Goal: Use online tool/utility: Utilize a website feature to perform a specific function

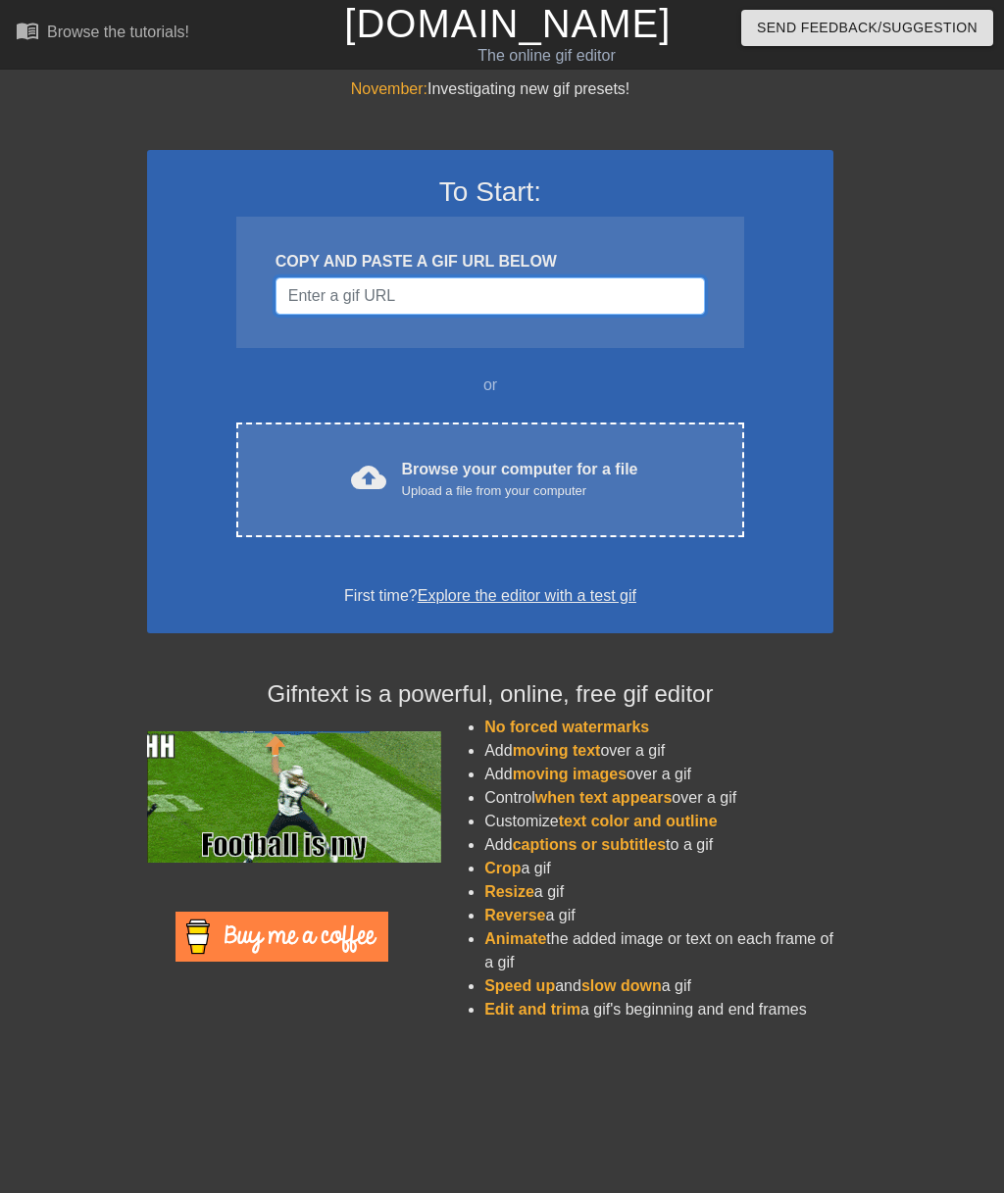
click at [487, 302] on input "Username" at bounding box center [489, 295] width 429 height 37
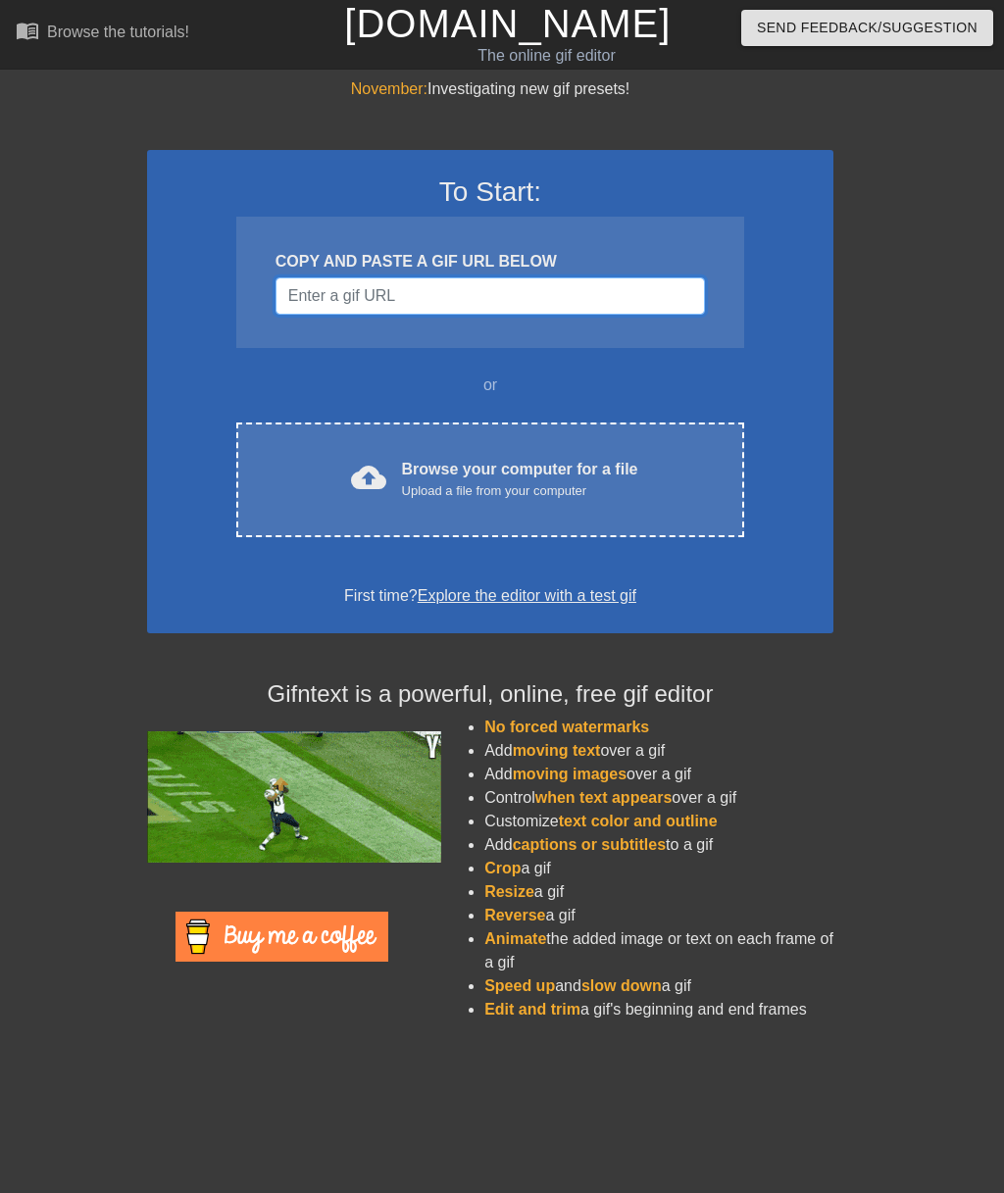
click at [382, 299] on input "Username" at bounding box center [489, 295] width 429 height 37
paste input "[URL][DOMAIN_NAME]"
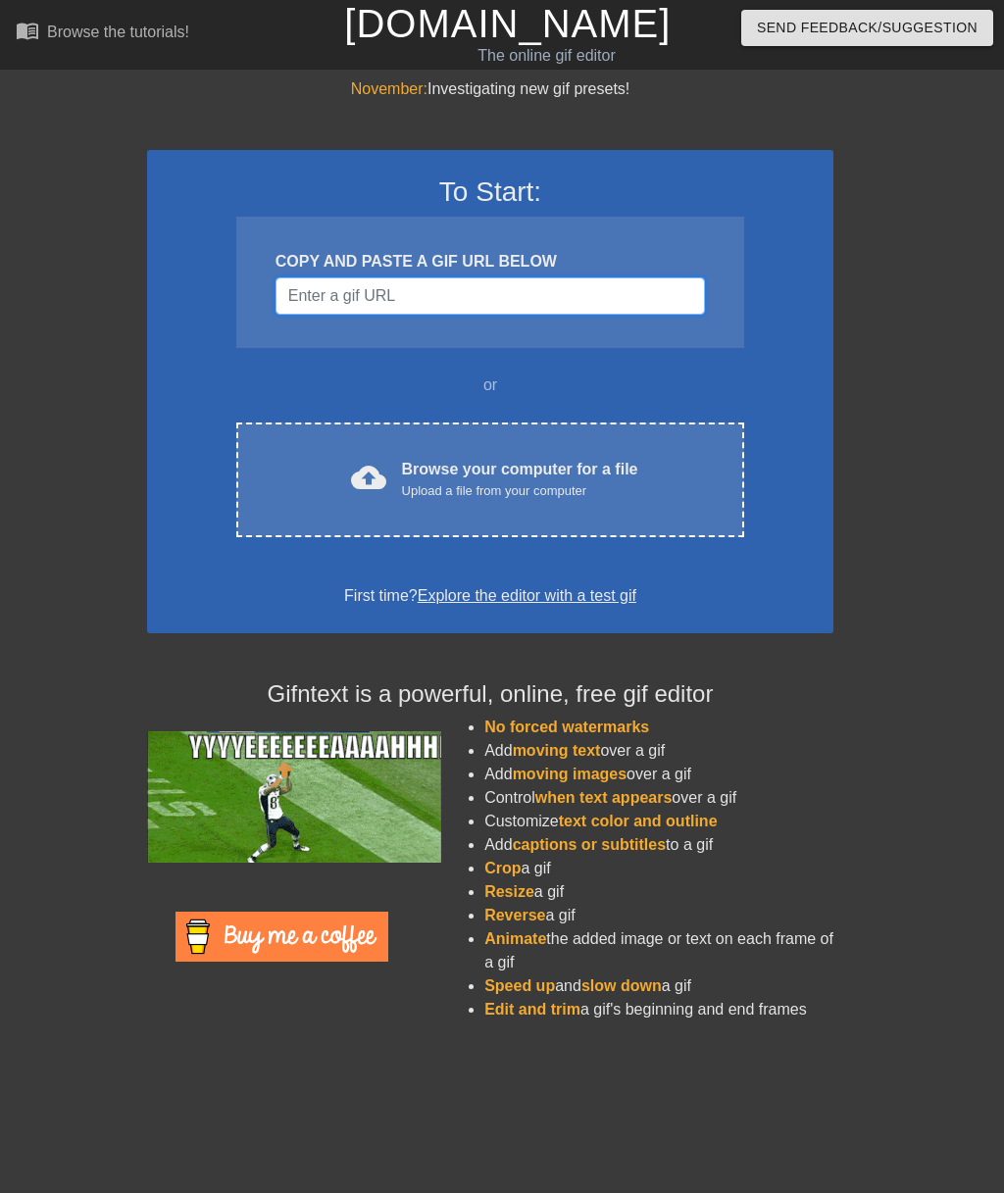
type input "[URL][DOMAIN_NAME]"
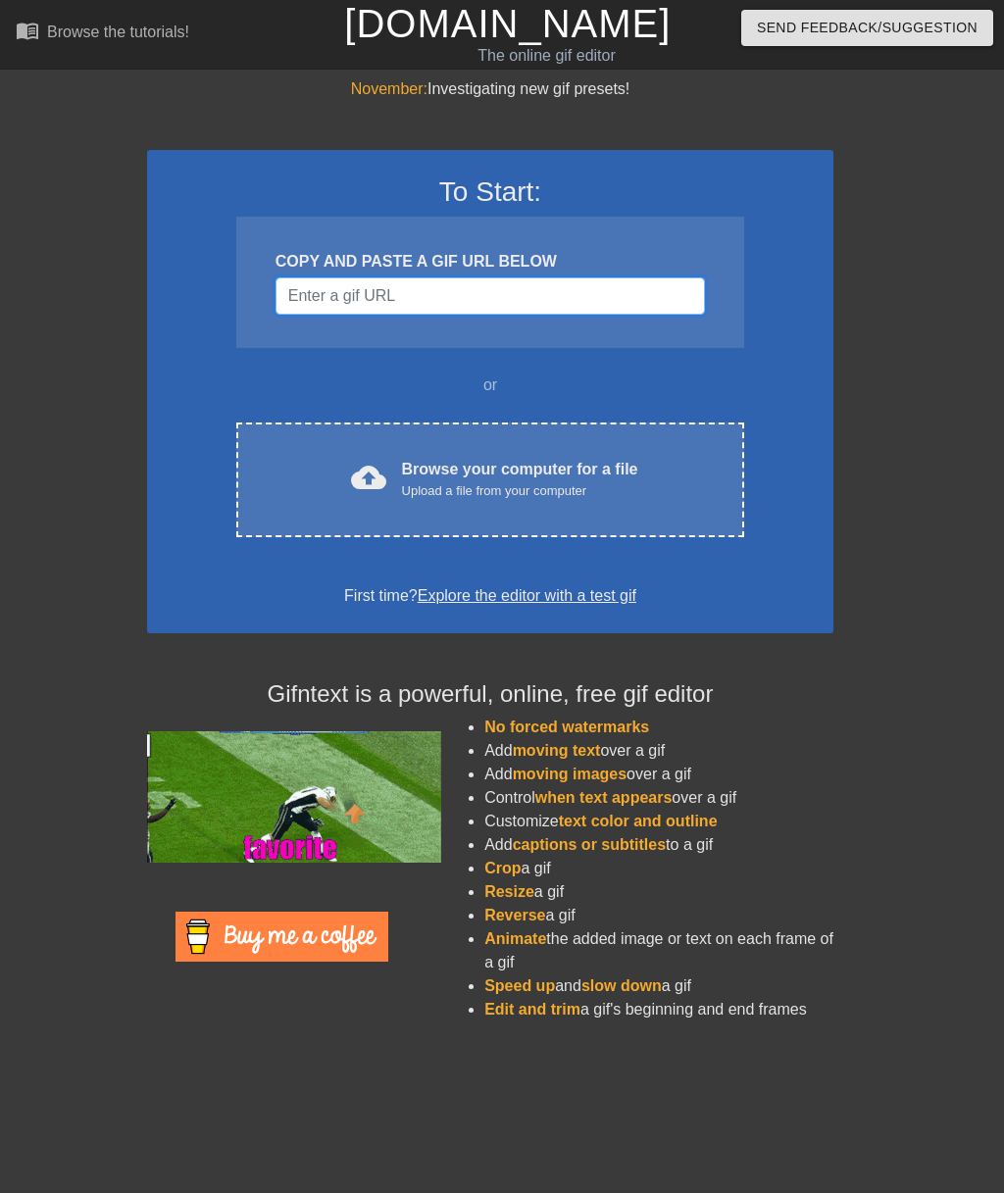
click at [447, 309] on input "Username" at bounding box center [489, 295] width 429 height 37
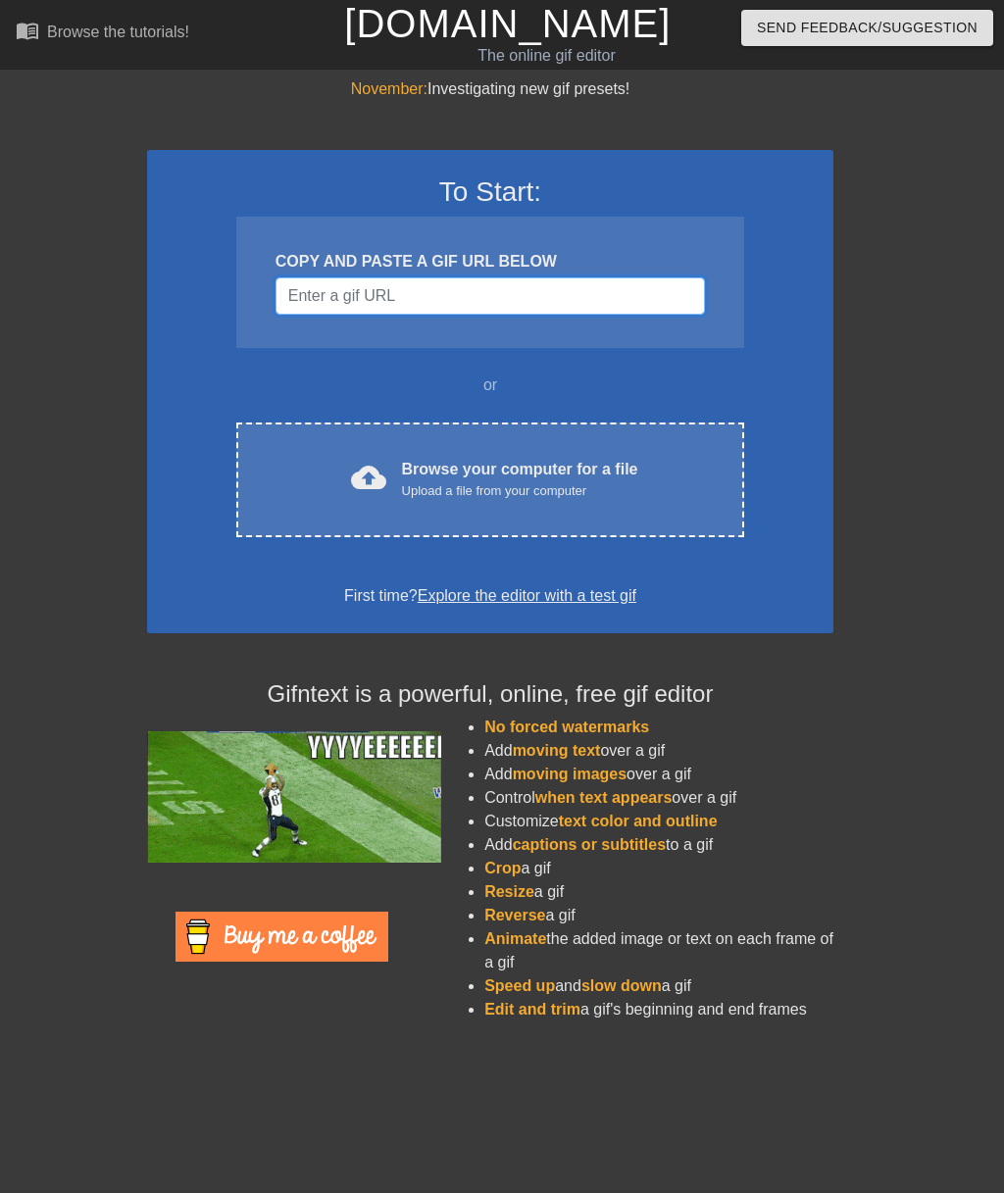
click at [396, 302] on input "Username" at bounding box center [489, 295] width 429 height 37
paste input "[URL][DOMAIN_NAME]"
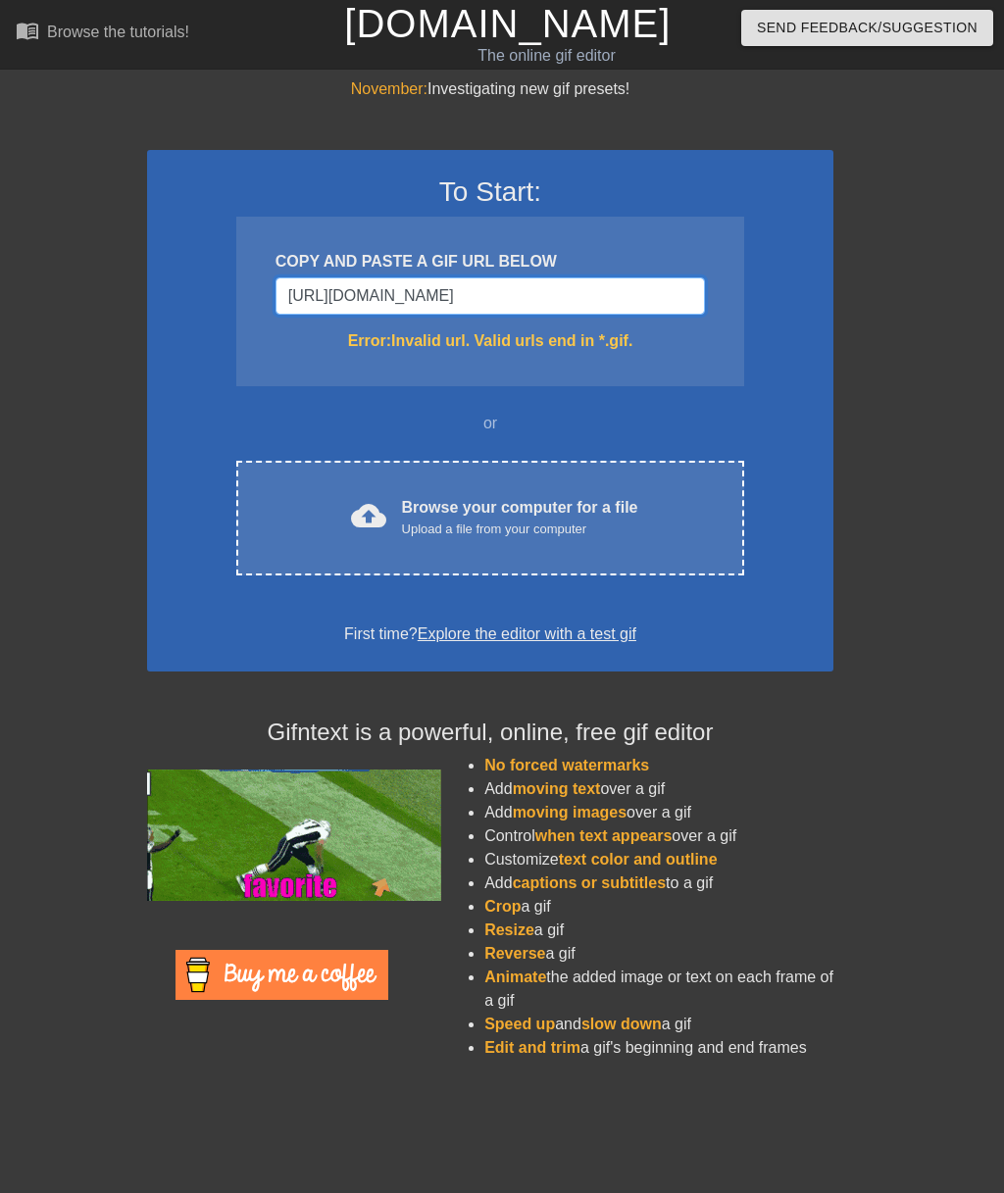
click at [639, 293] on input "[URL][DOMAIN_NAME]" at bounding box center [489, 295] width 429 height 37
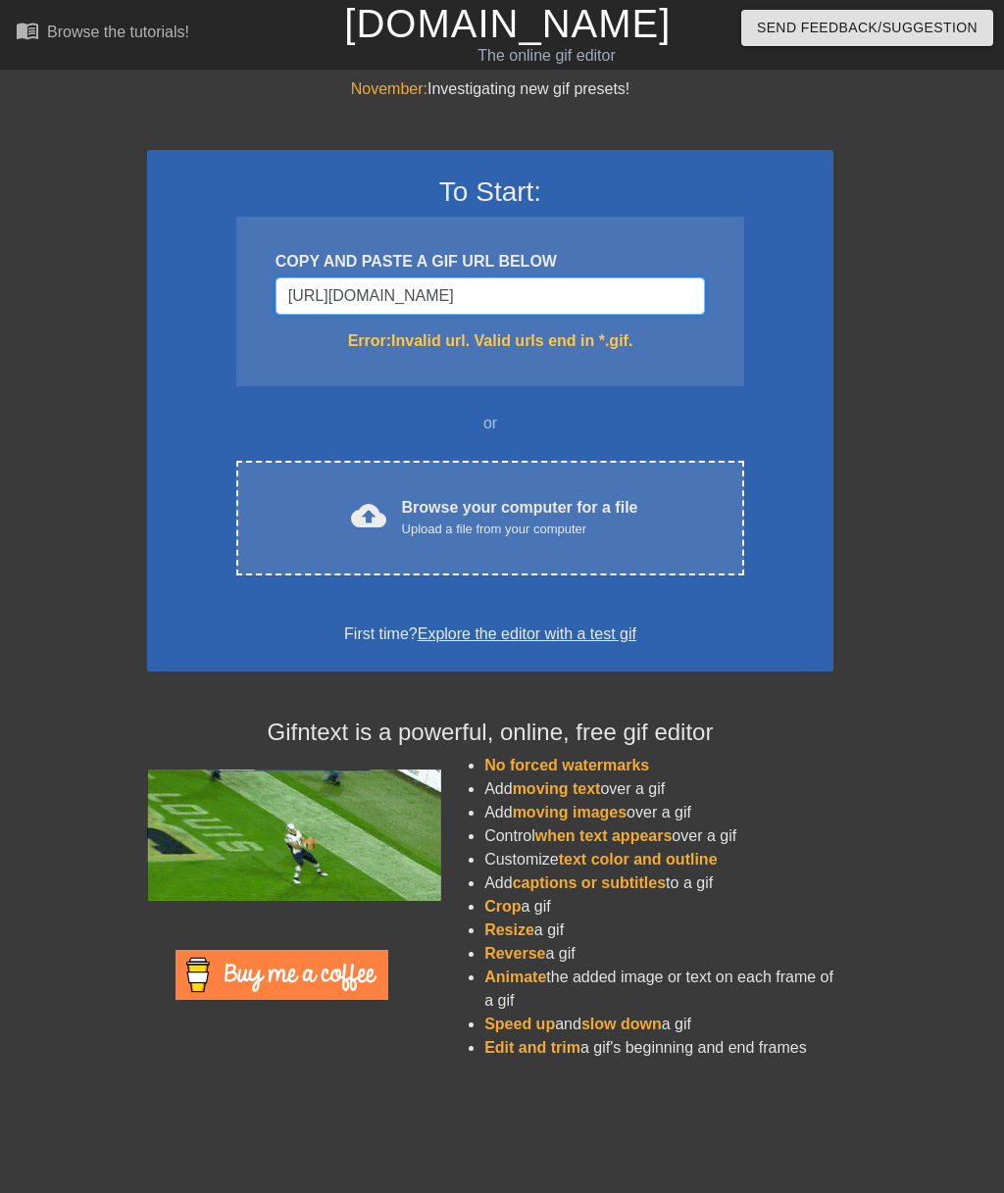
type input "[URL][DOMAIN_NAME]"
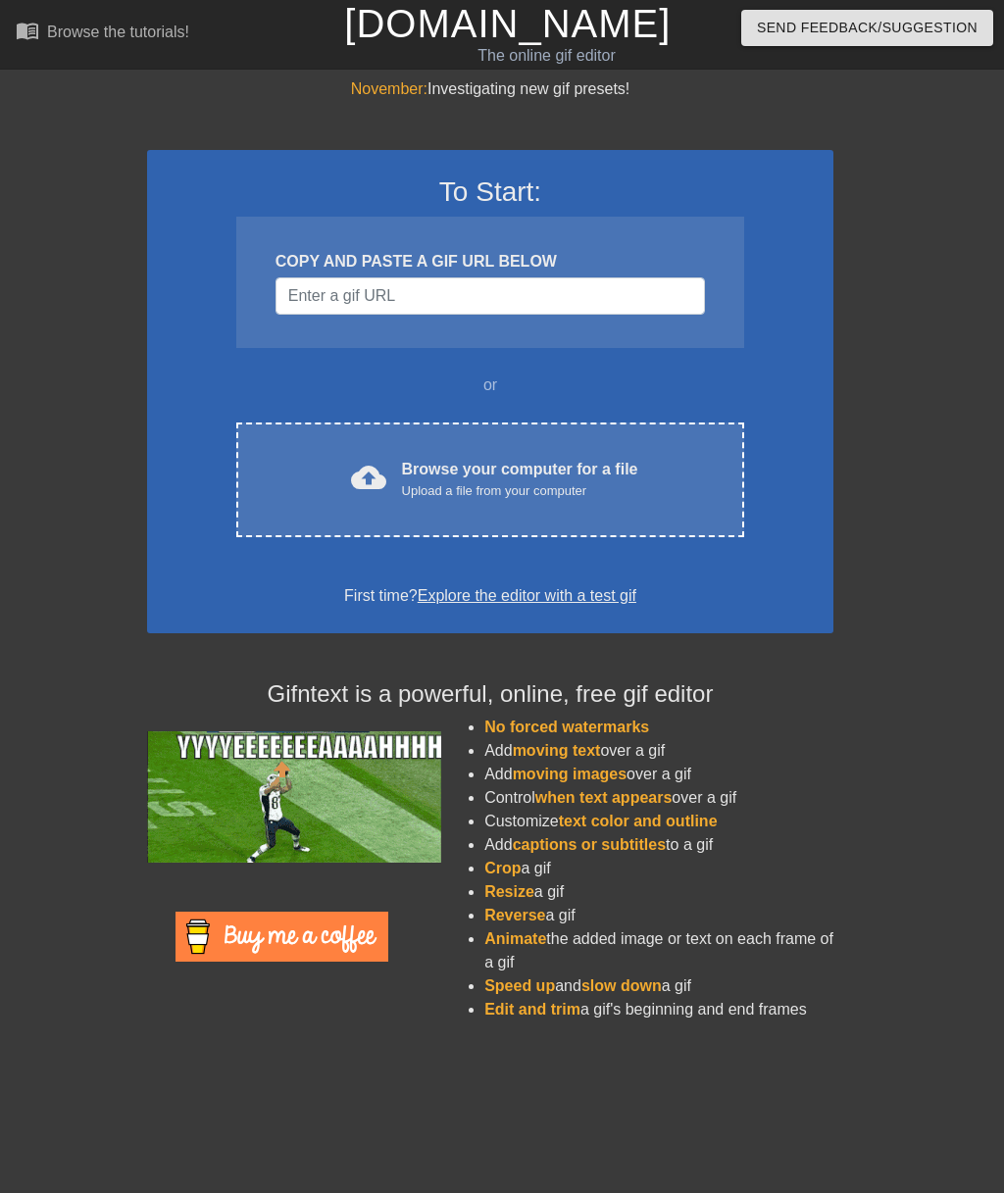
click at [581, 467] on div "Browse your computer for a file Upload a file from your computer" at bounding box center [520, 479] width 236 height 43
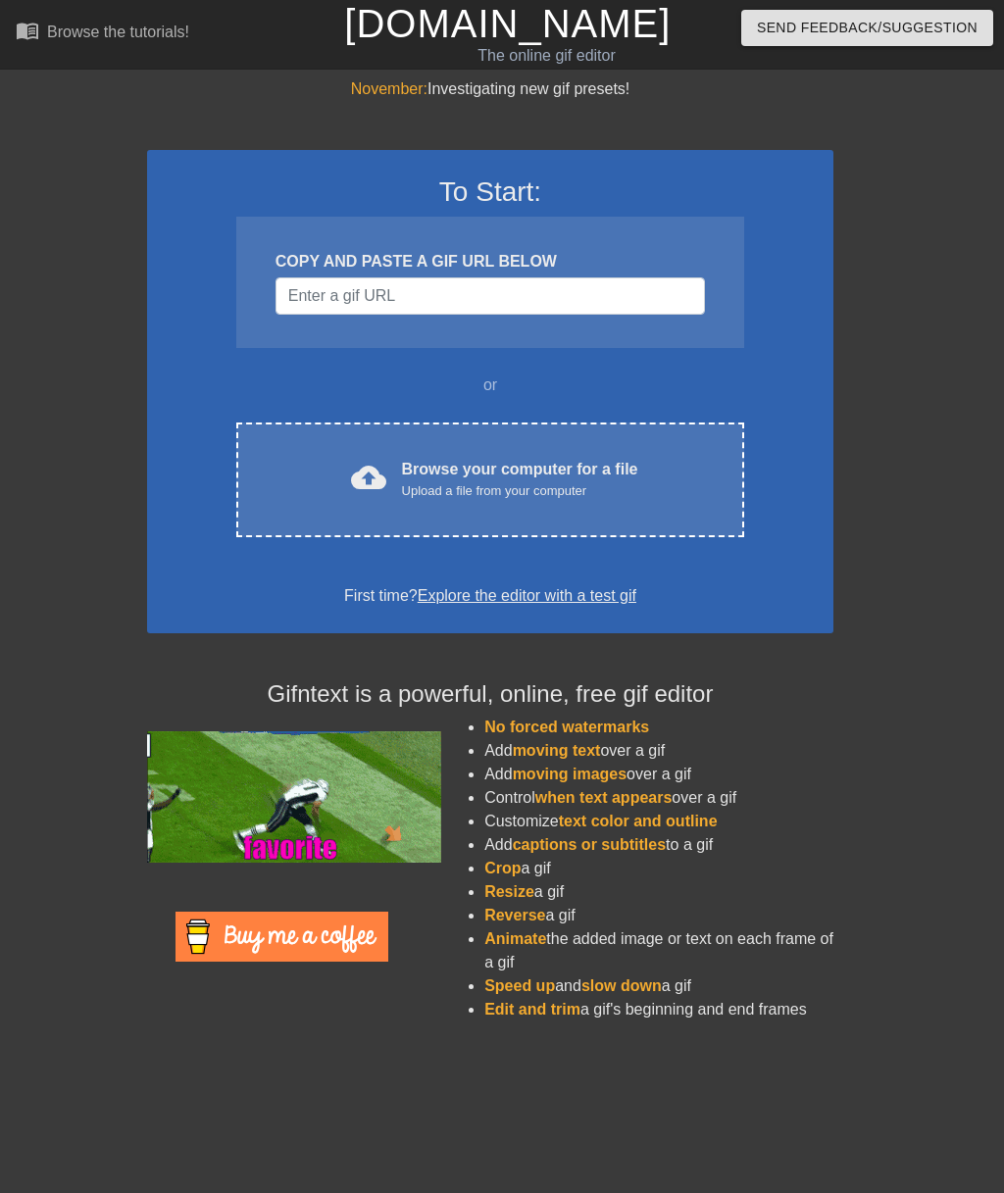
click at [573, 481] on div "Upload a file from your computer" at bounding box center [520, 491] width 236 height 20
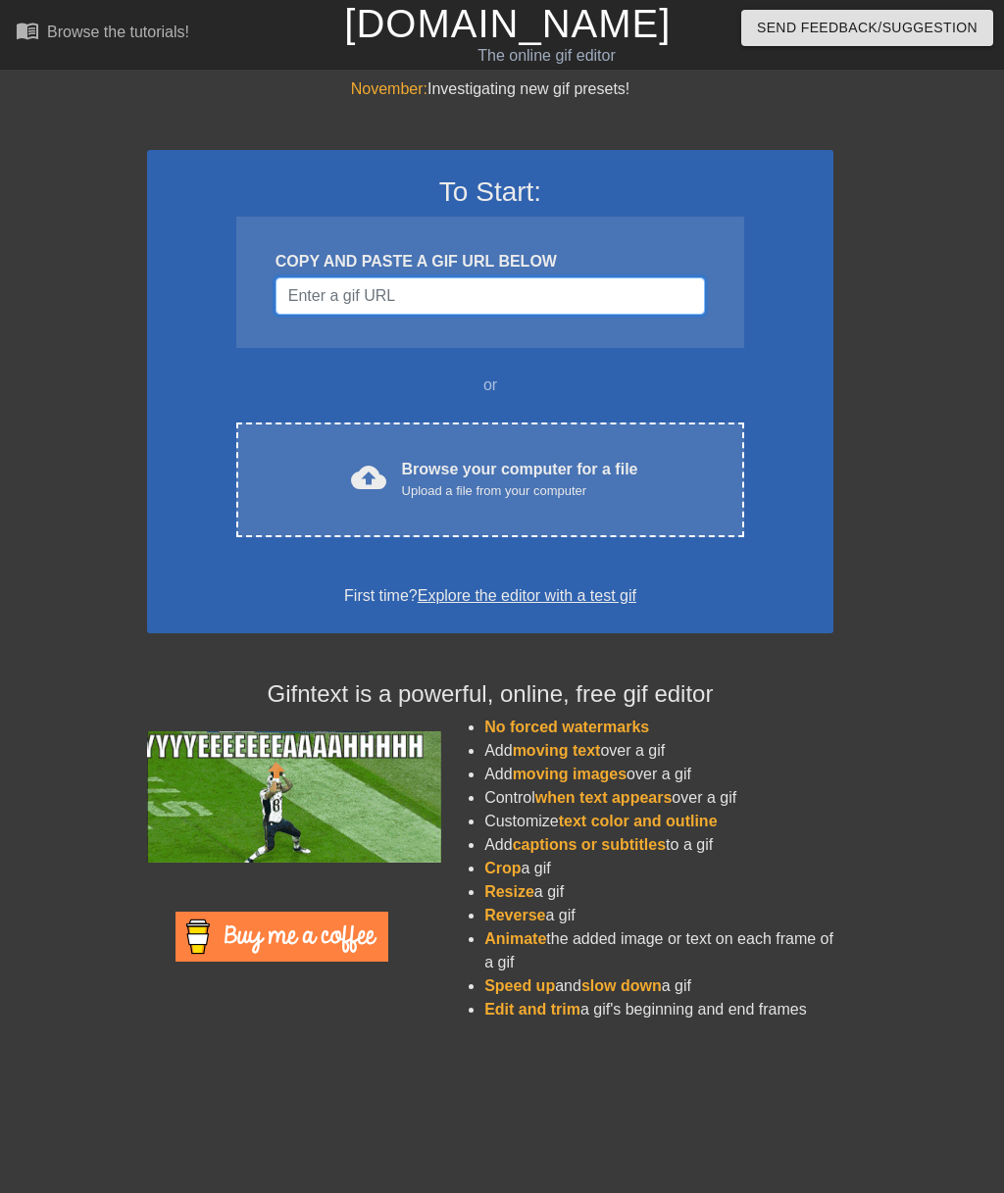
click at [578, 300] on input "Username" at bounding box center [489, 295] width 429 height 37
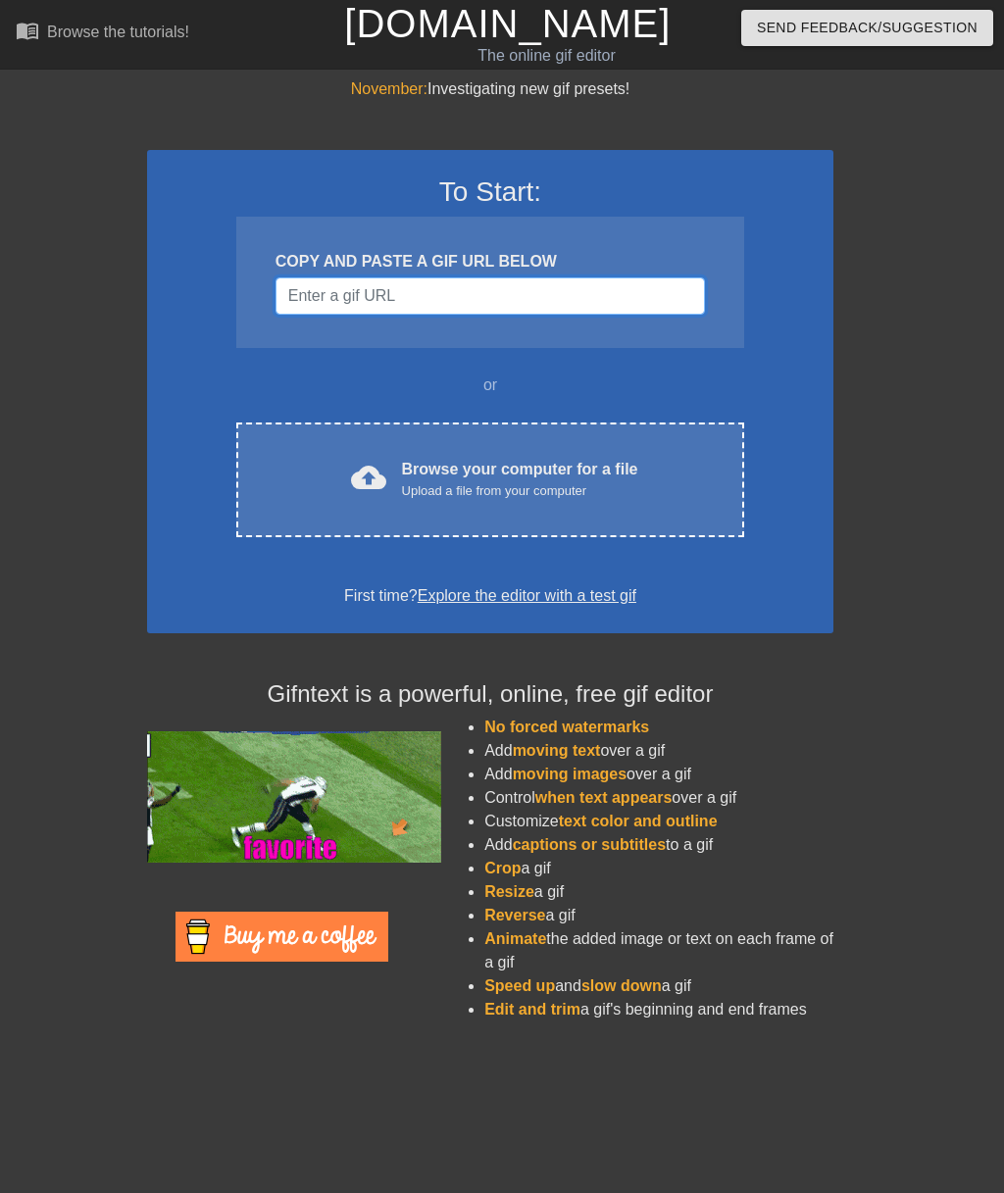
click at [533, 302] on input "Username" at bounding box center [489, 295] width 429 height 37
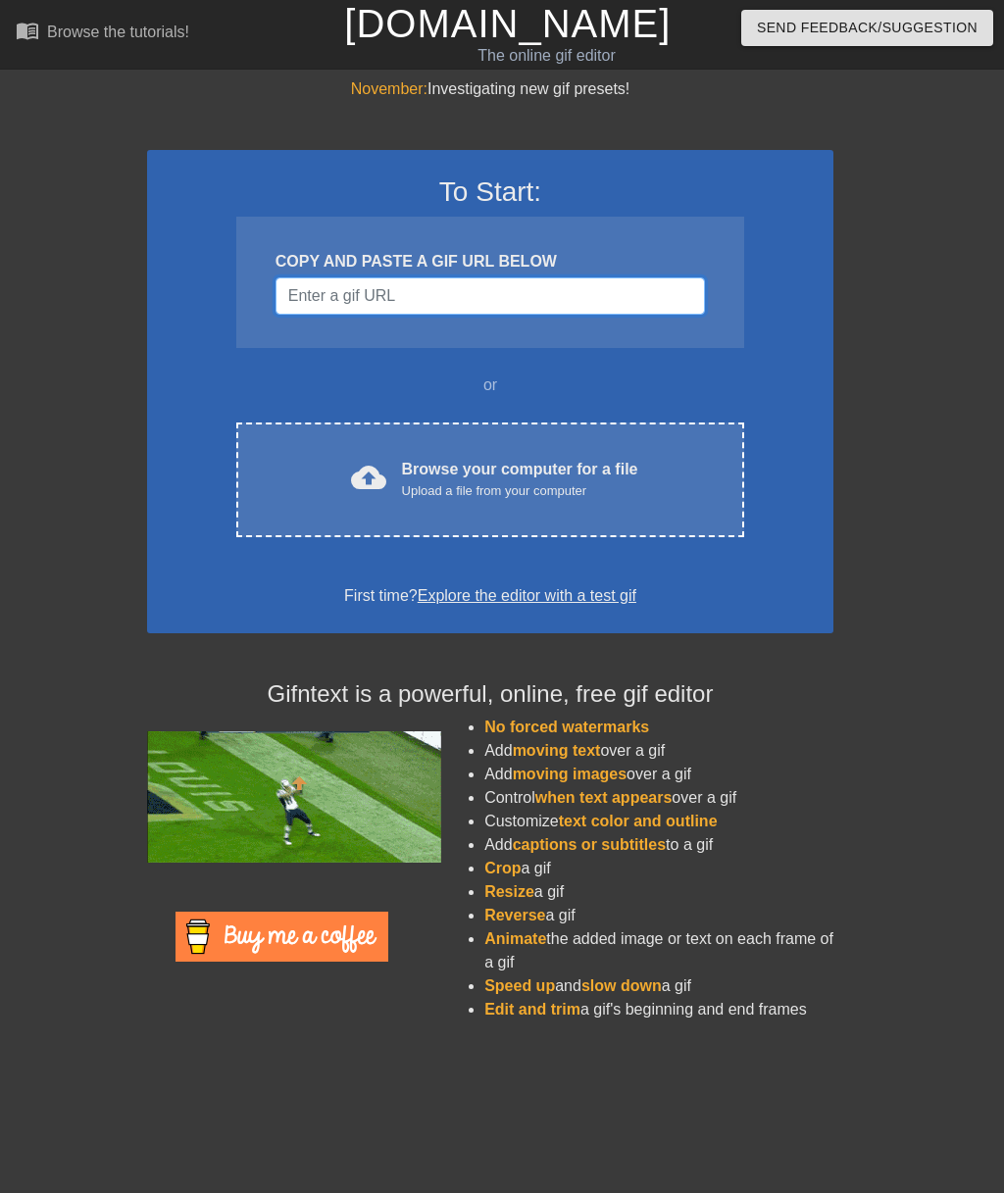
paste input "[URL][DOMAIN_NAME]"
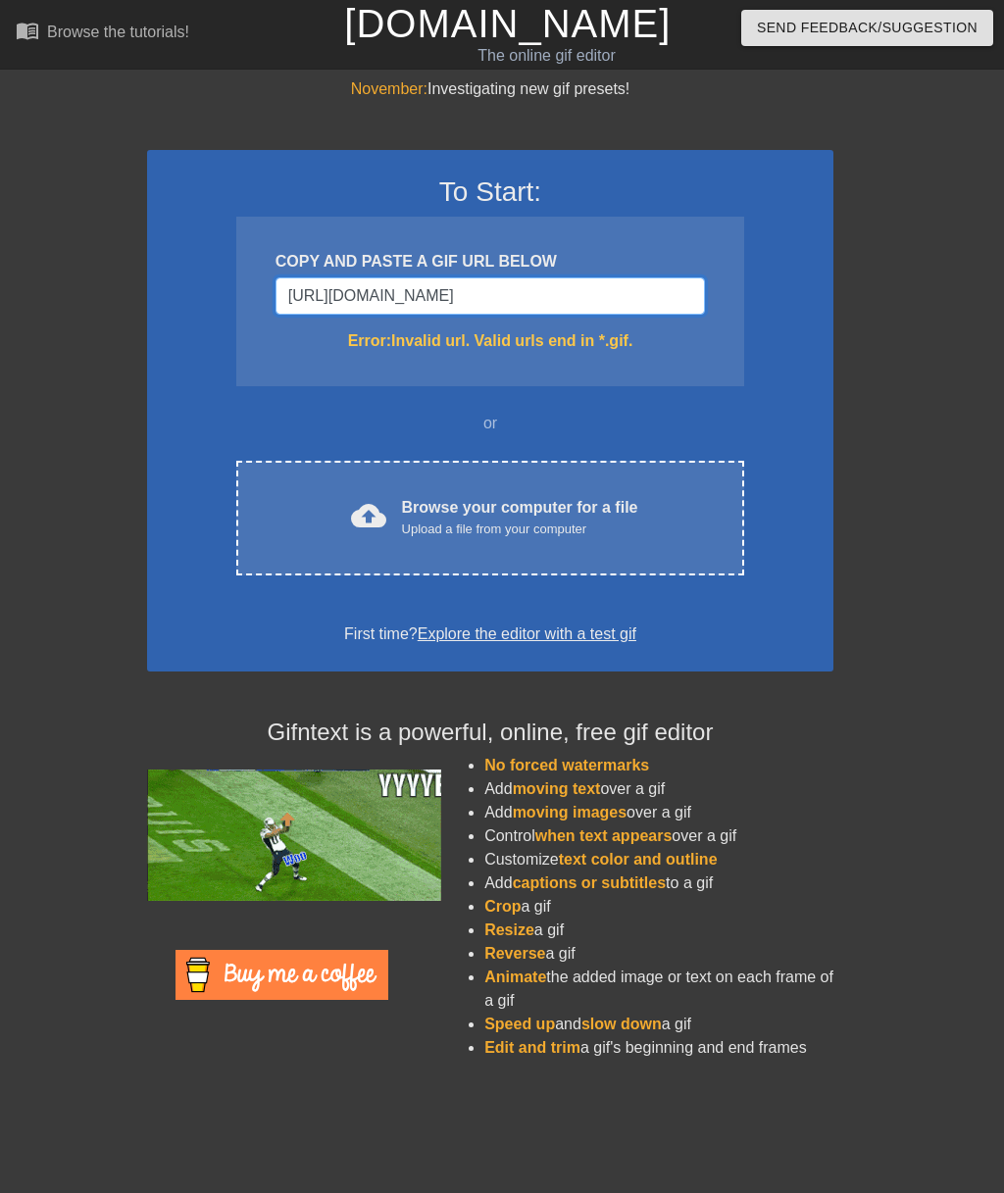
type input "[URL][DOMAIN_NAME]"
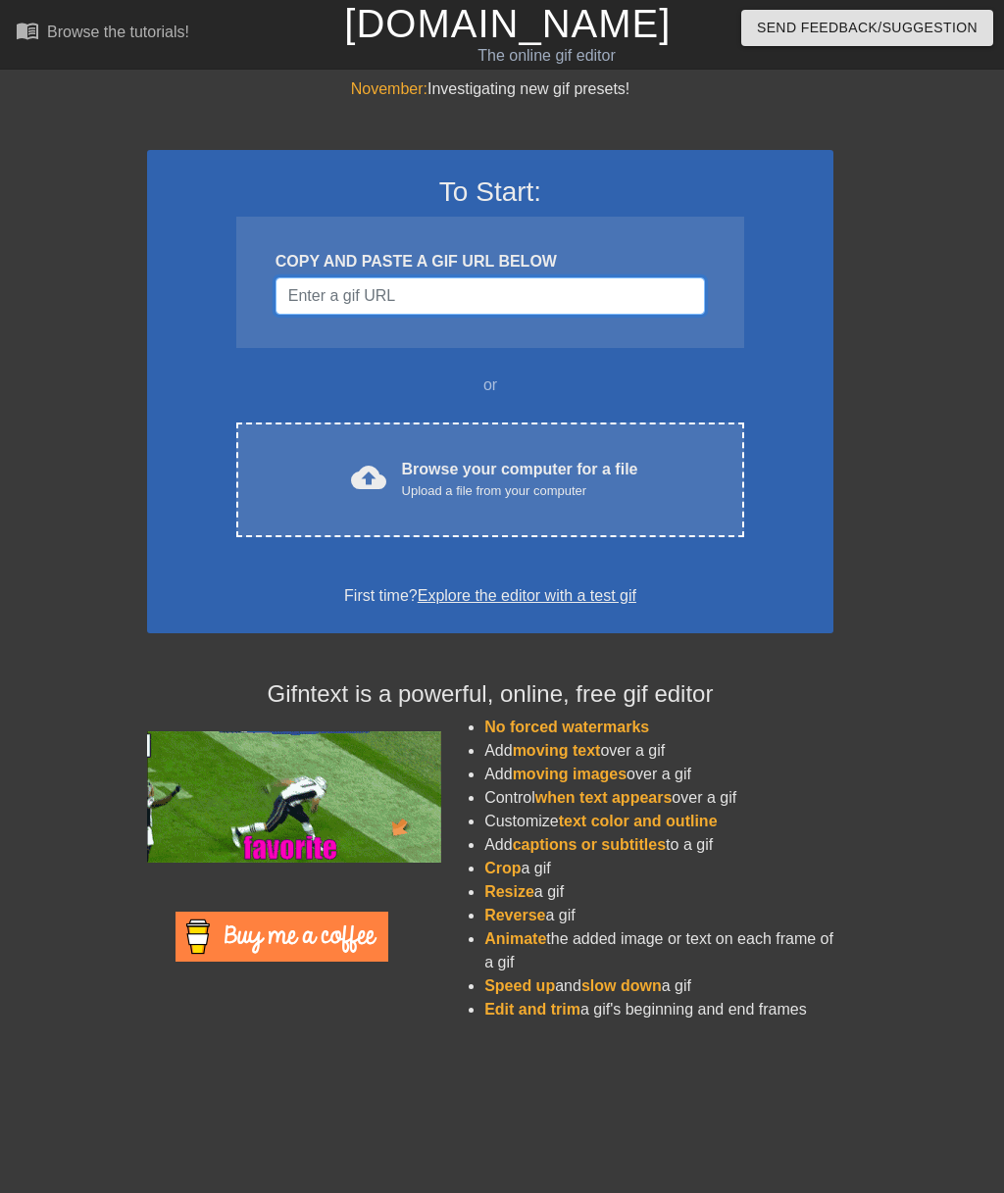
click at [521, 304] on input "Username" at bounding box center [489, 295] width 429 height 37
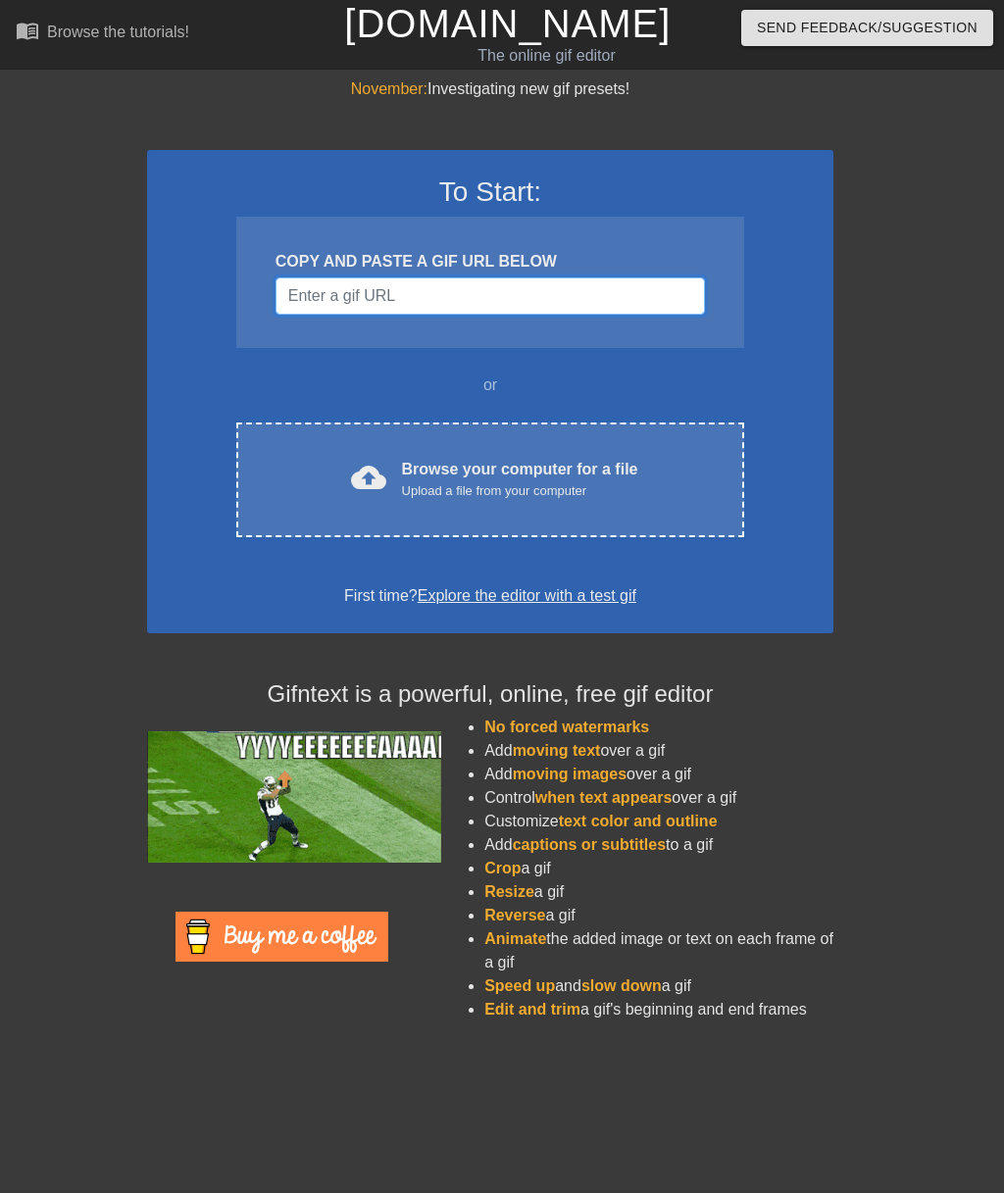
click at [452, 300] on input "Username" at bounding box center [489, 295] width 429 height 37
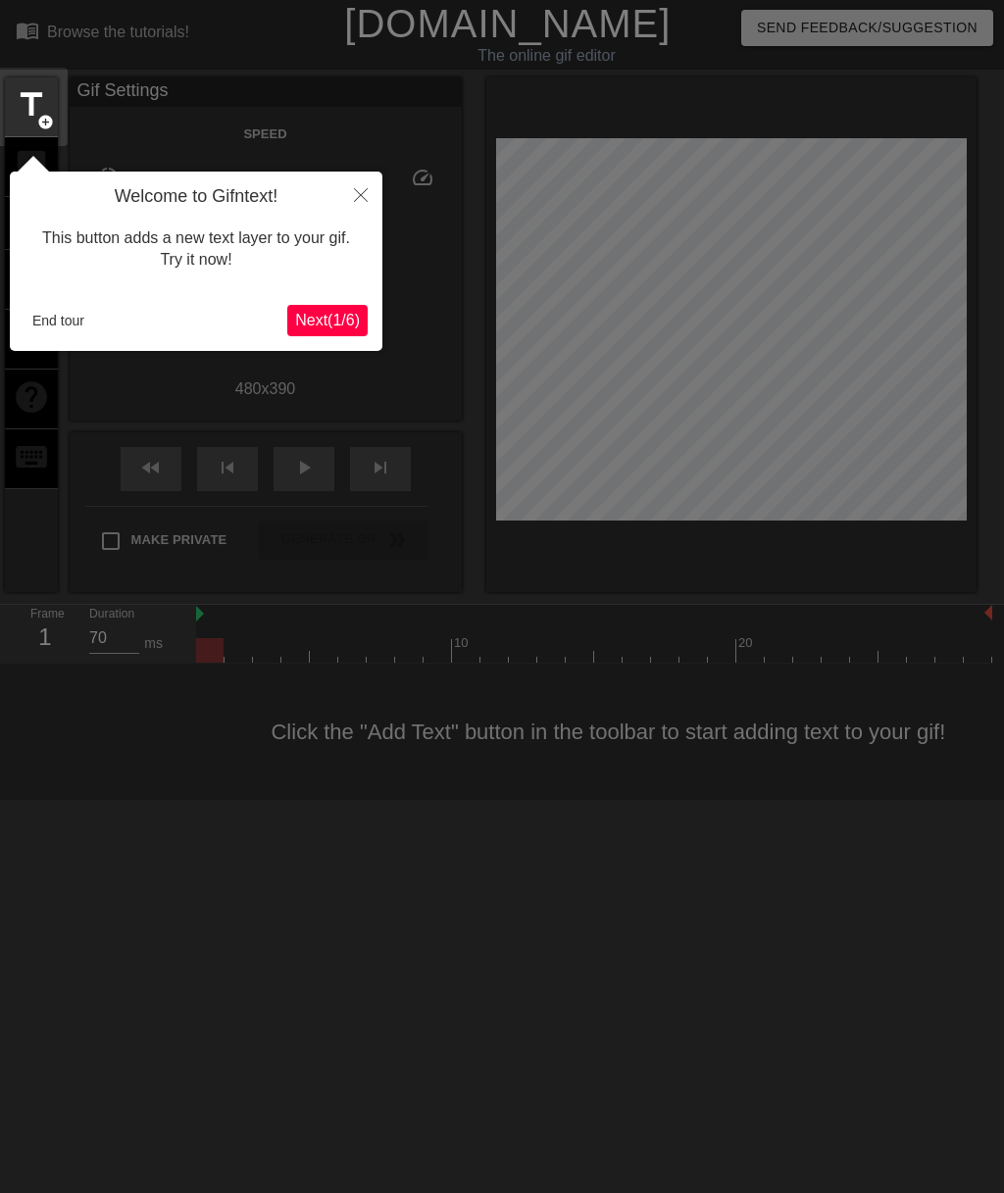
click at [361, 191] on icon "Close" at bounding box center [361, 195] width 14 height 14
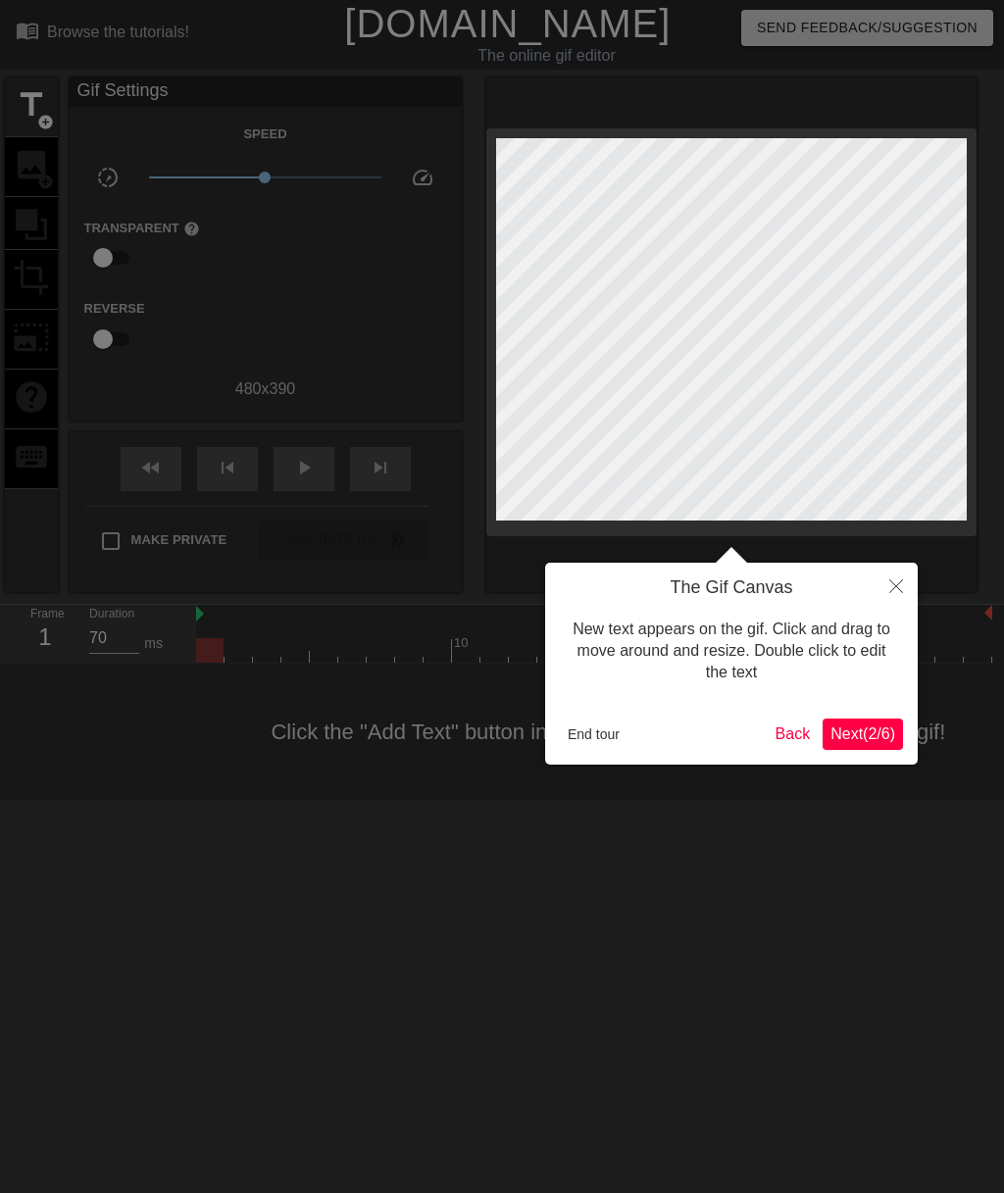
click at [868, 595] on h4 "The Gif Canvas" at bounding box center [731, 588] width 343 height 22
click at [885, 596] on button "Close" at bounding box center [895, 585] width 43 height 45
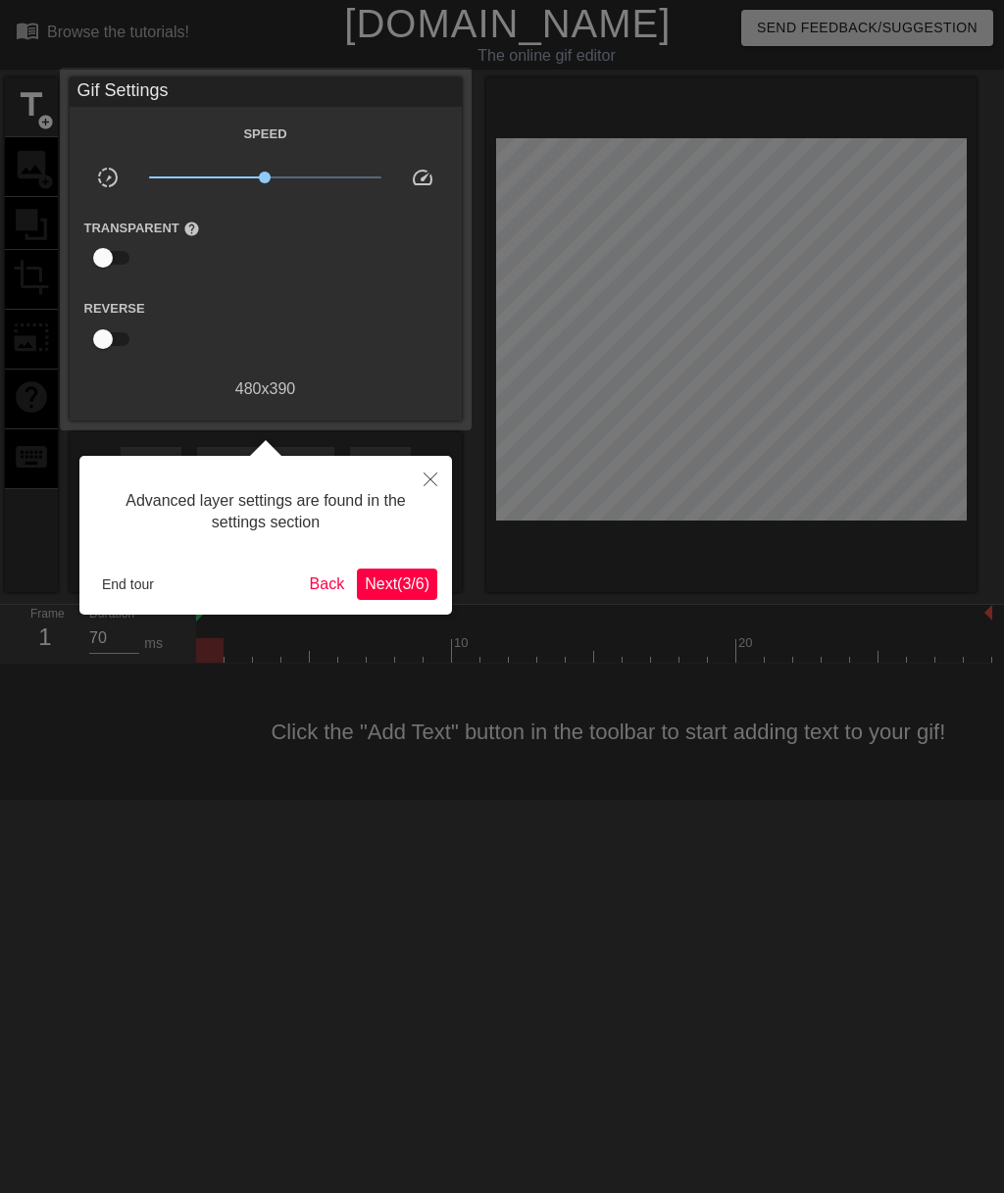
click at [418, 492] on button "Close" at bounding box center [430, 478] width 43 height 45
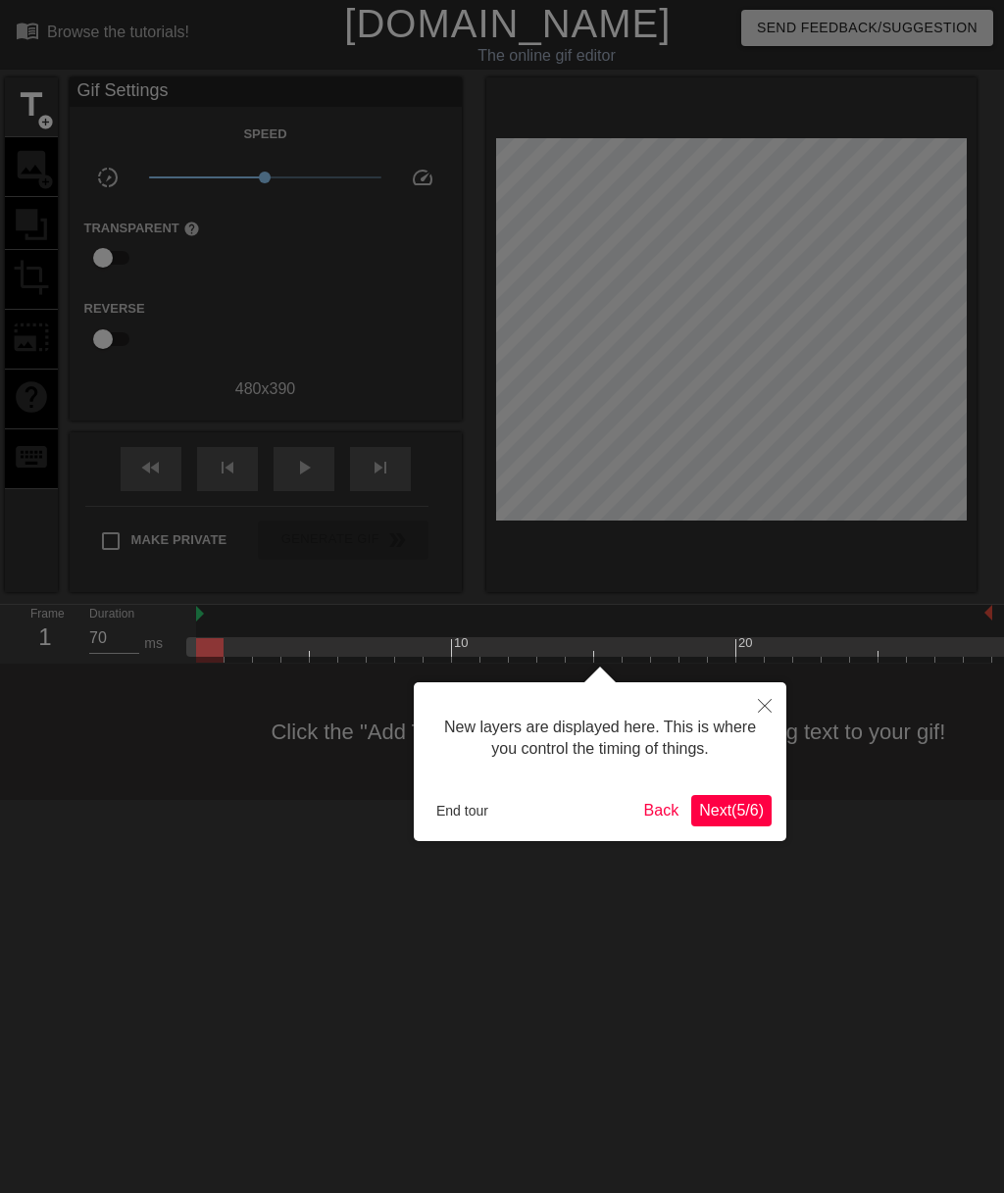
click at [762, 709] on icon "Close" at bounding box center [765, 706] width 14 height 14
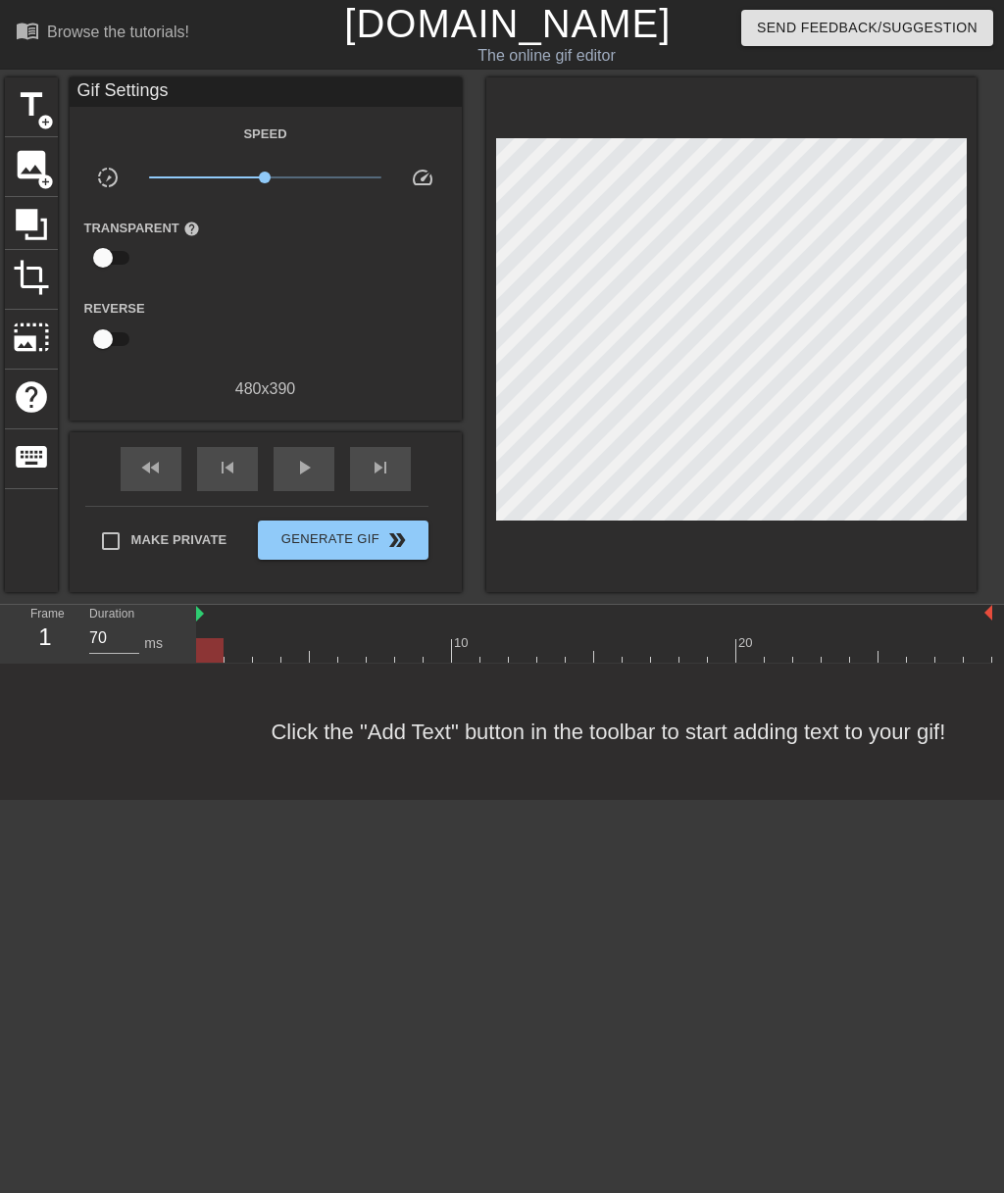
click at [41, 174] on span "add_circle" at bounding box center [45, 182] width 17 height 17
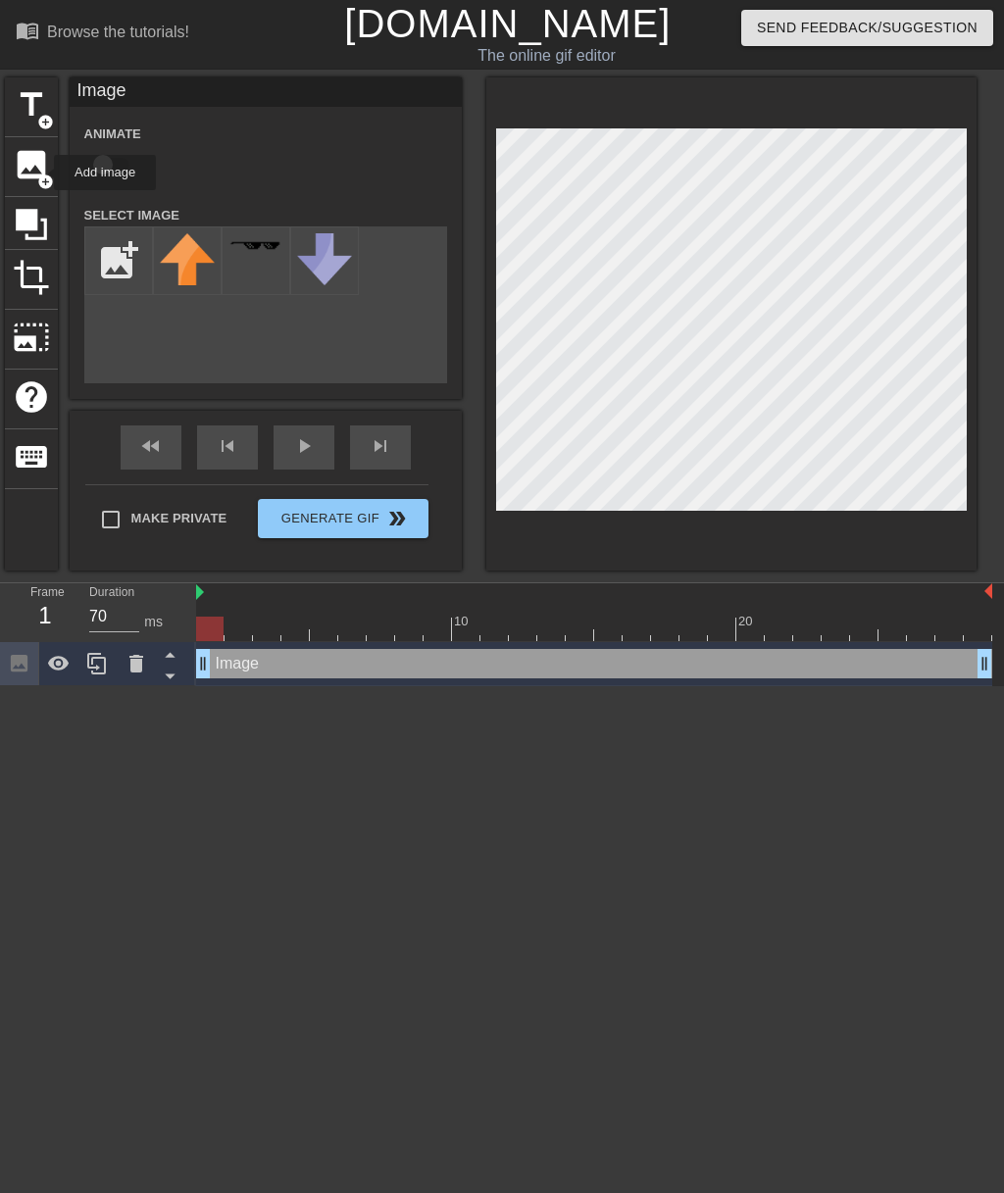
scroll to position [0, 0]
click at [135, 250] on input "file" at bounding box center [118, 260] width 67 height 67
type input "C:\fakepath\IMG_0452.png"
click at [200, 322] on img at bounding box center [187, 288] width 55 height 110
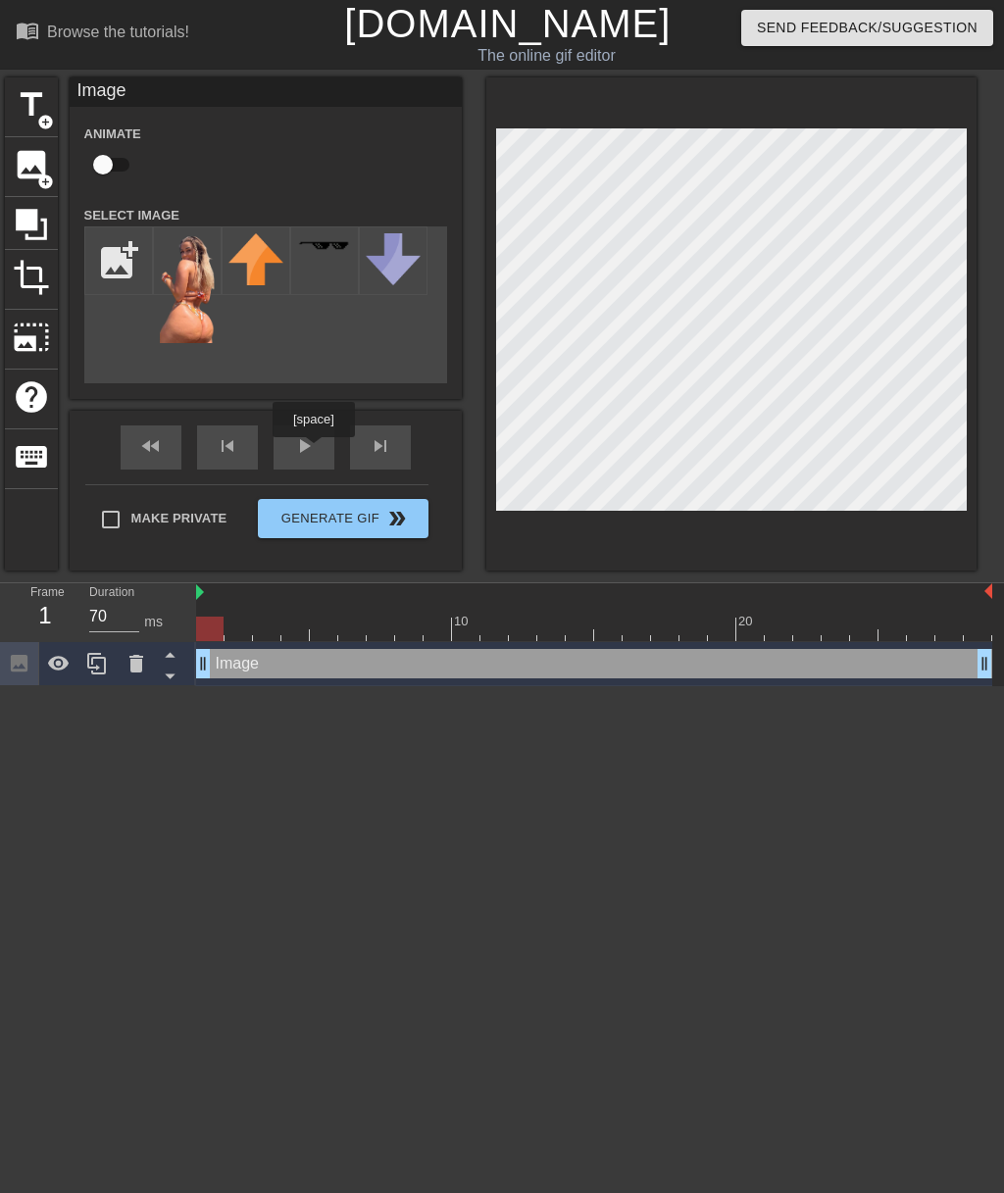
click at [316, 451] on div "play_arrow" at bounding box center [304, 447] width 61 height 44
click at [194, 302] on img at bounding box center [187, 288] width 55 height 110
click at [193, 331] on img at bounding box center [187, 288] width 55 height 110
click at [184, 373] on div "add_photo_alternate" at bounding box center [265, 304] width 363 height 157
click at [46, 176] on span "add_circle" at bounding box center [45, 182] width 17 height 17
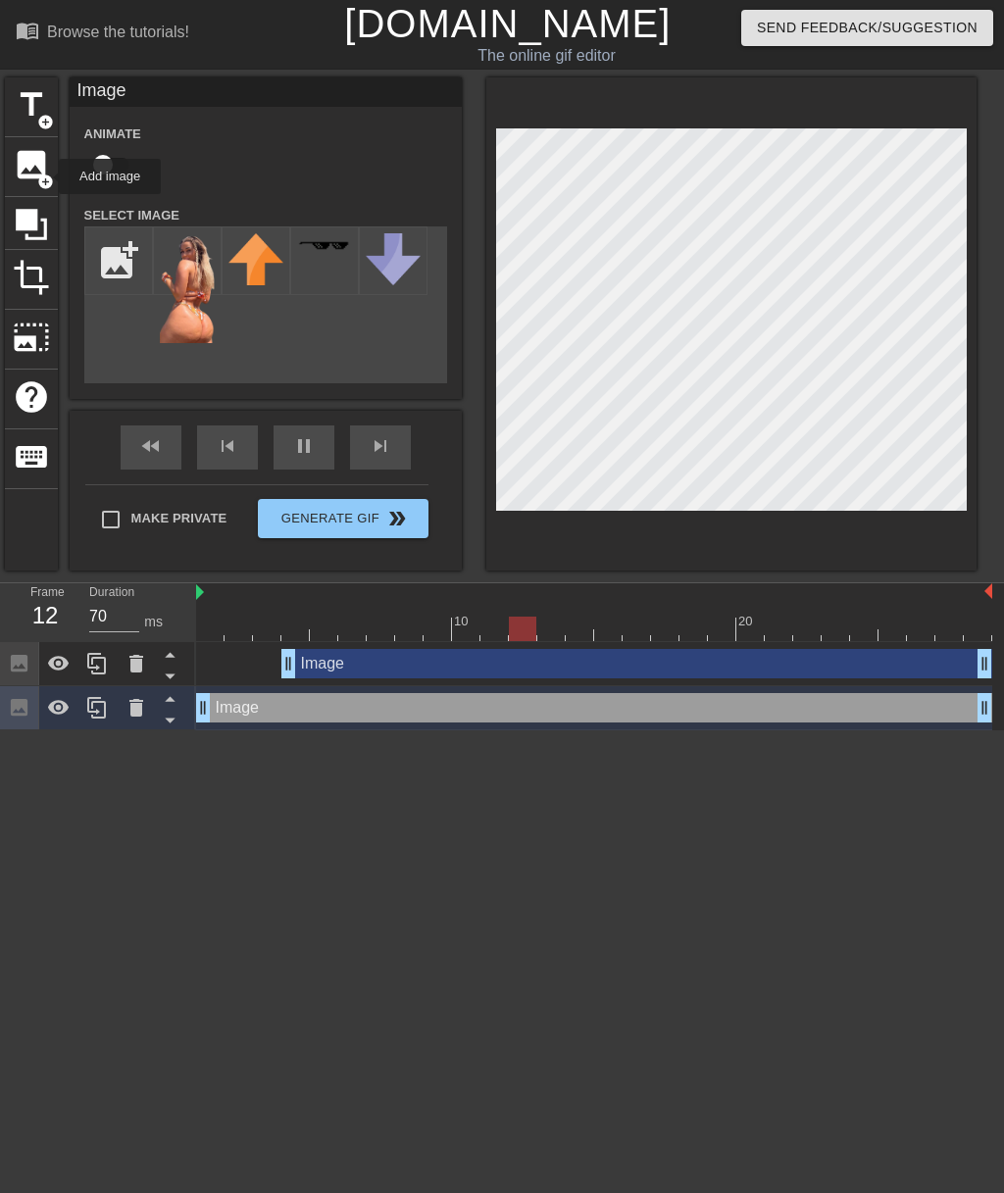
click at [298, 364] on div "add_photo_alternate" at bounding box center [265, 304] width 363 height 157
click at [193, 313] on img at bounding box center [187, 288] width 55 height 110
click at [194, 291] on img at bounding box center [187, 288] width 55 height 110
click at [180, 303] on img at bounding box center [187, 288] width 55 height 110
click at [191, 270] on img at bounding box center [187, 288] width 55 height 110
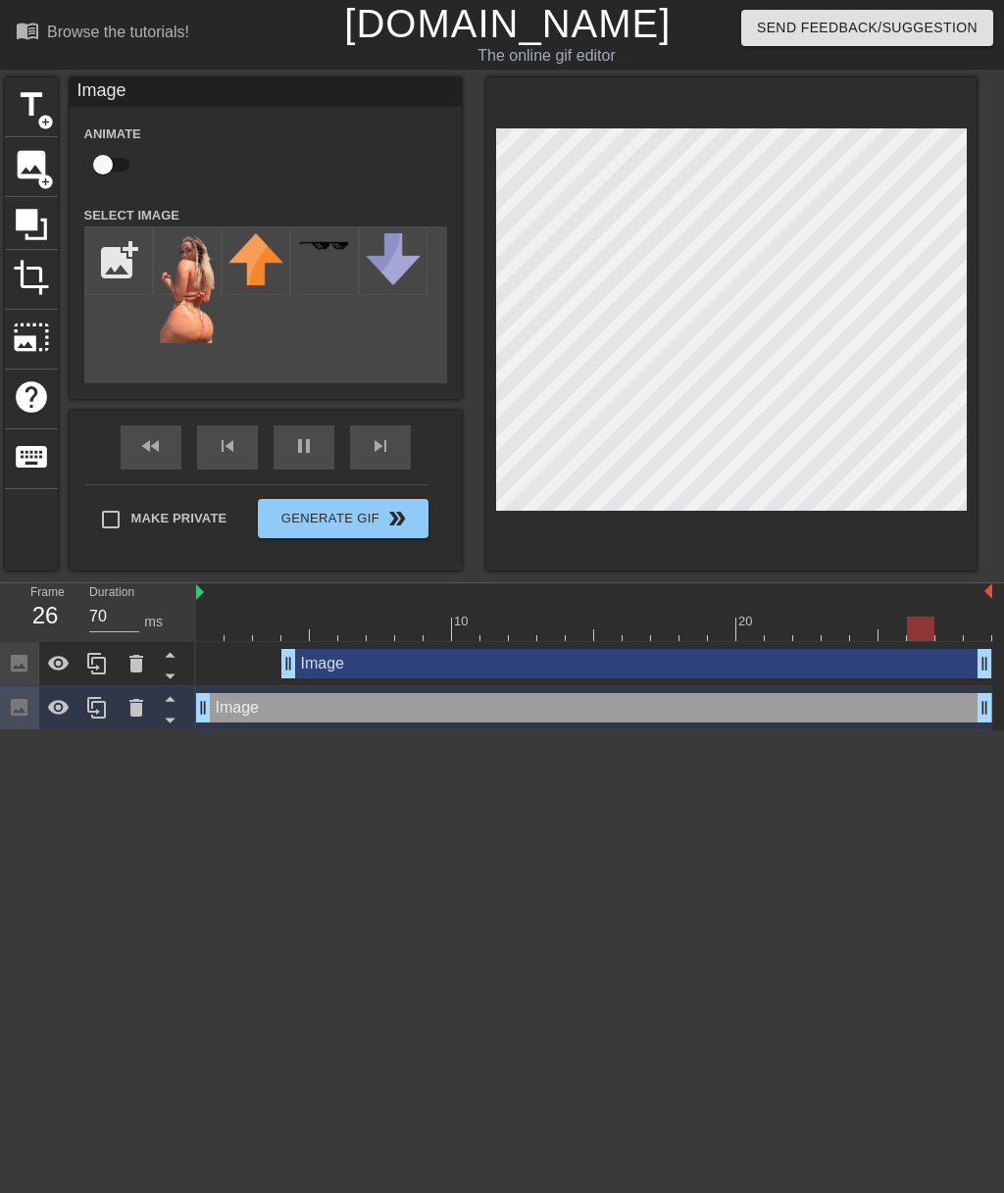
click at [182, 267] on img at bounding box center [187, 288] width 55 height 110
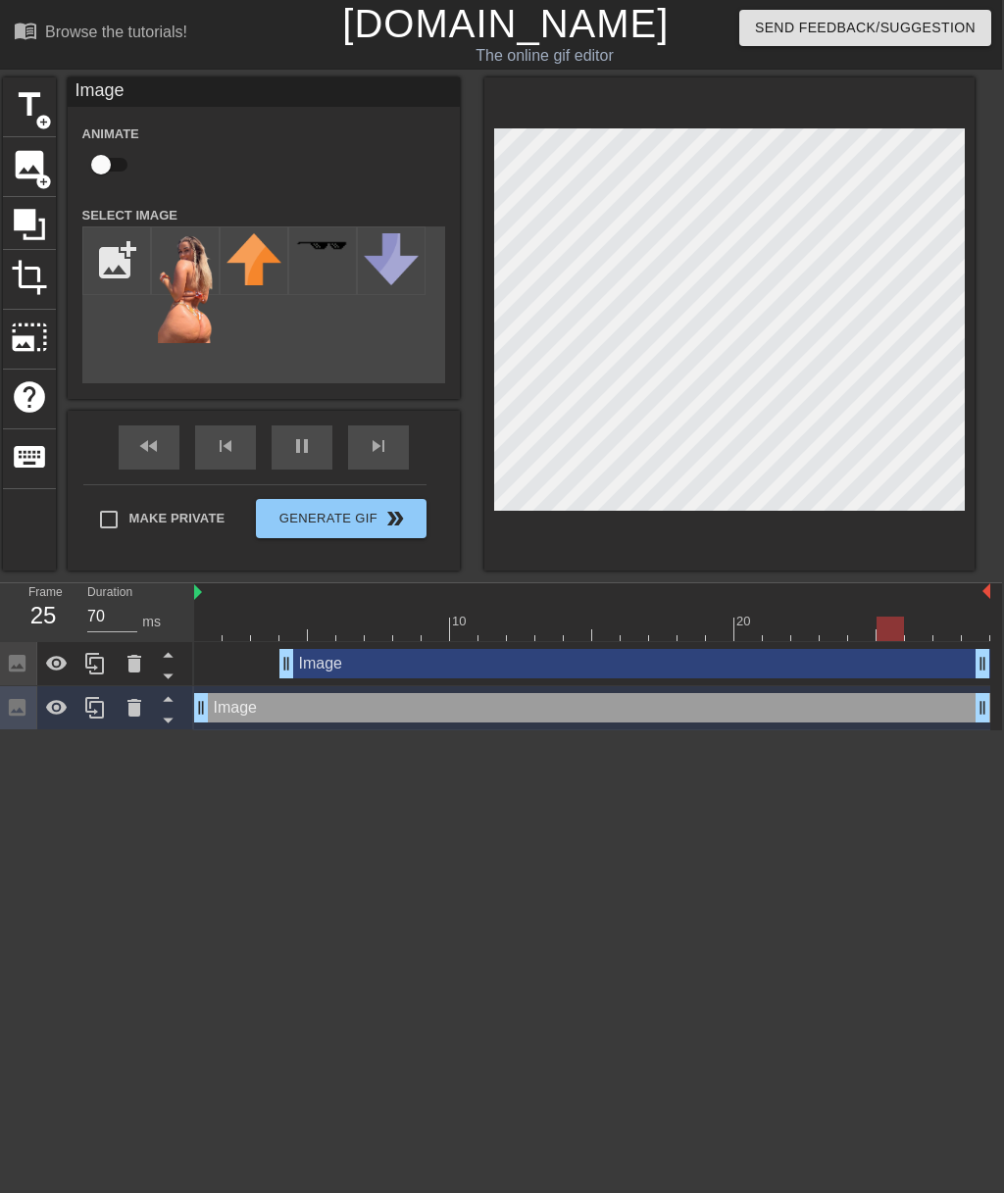
scroll to position [0, 3]
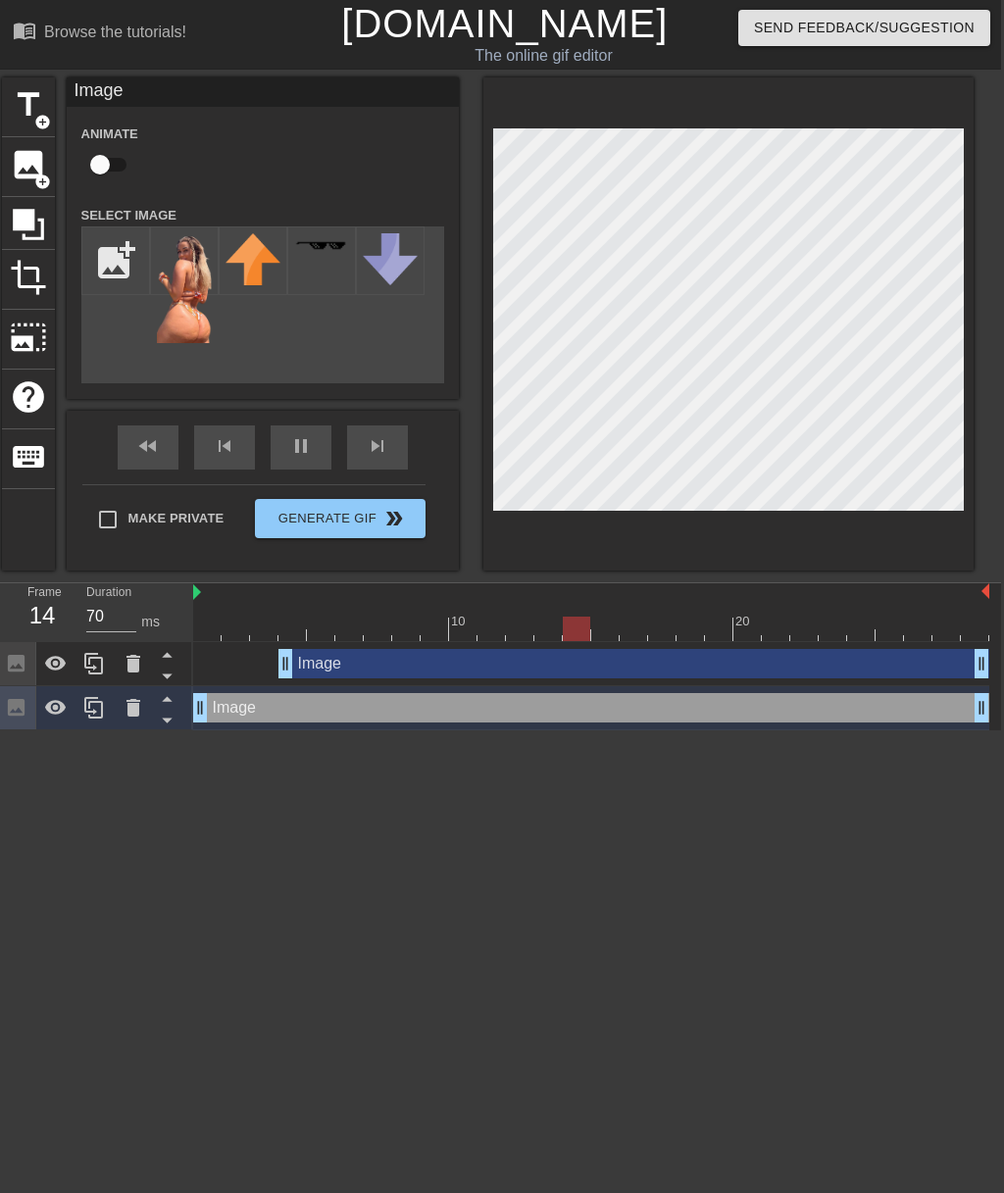
click at [134, 713] on icon at bounding box center [133, 708] width 14 height 18
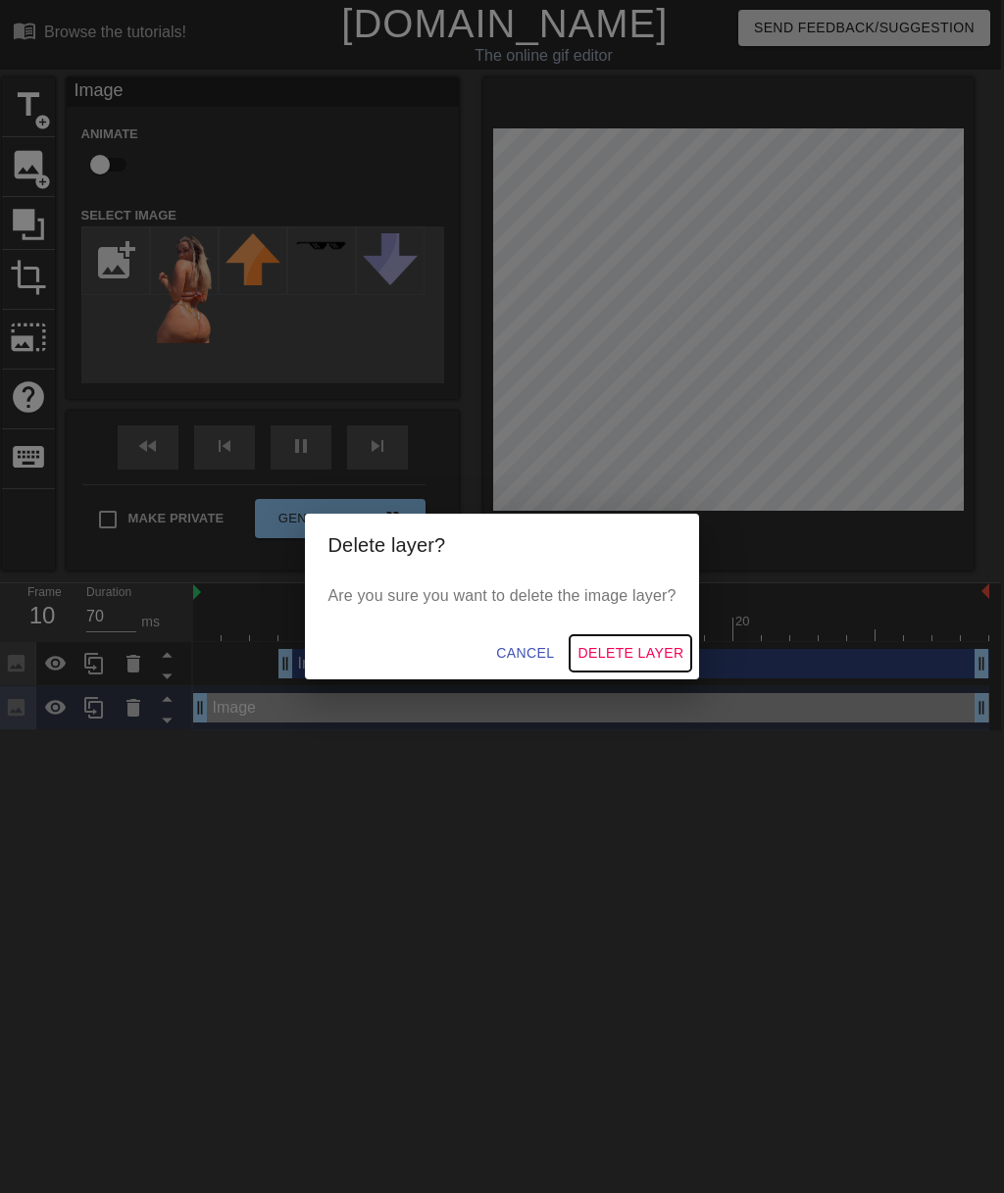
click at [640, 656] on span "Delete Layer" at bounding box center [630, 653] width 106 height 25
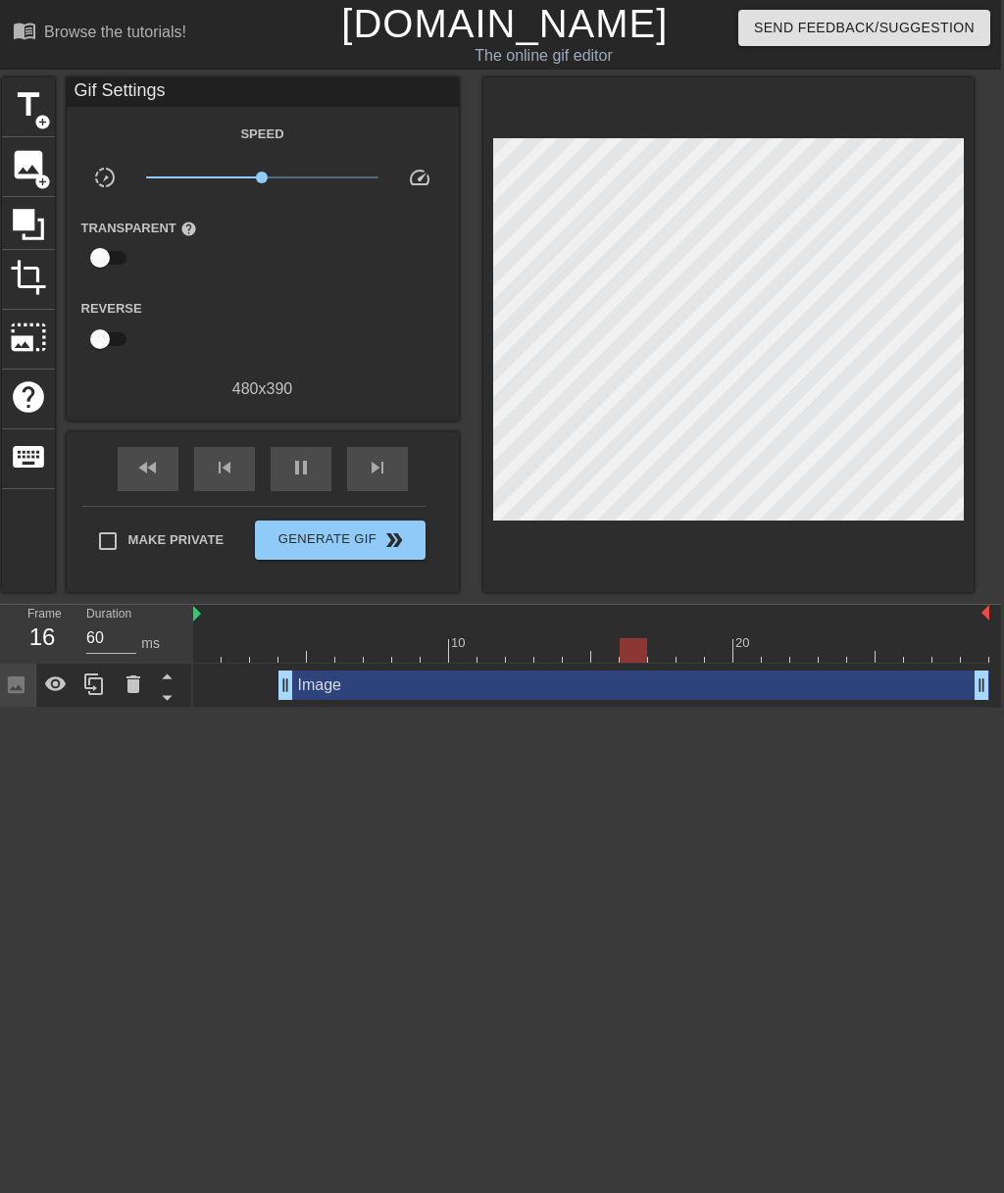
click at [20, 161] on span "image" at bounding box center [28, 164] width 37 height 37
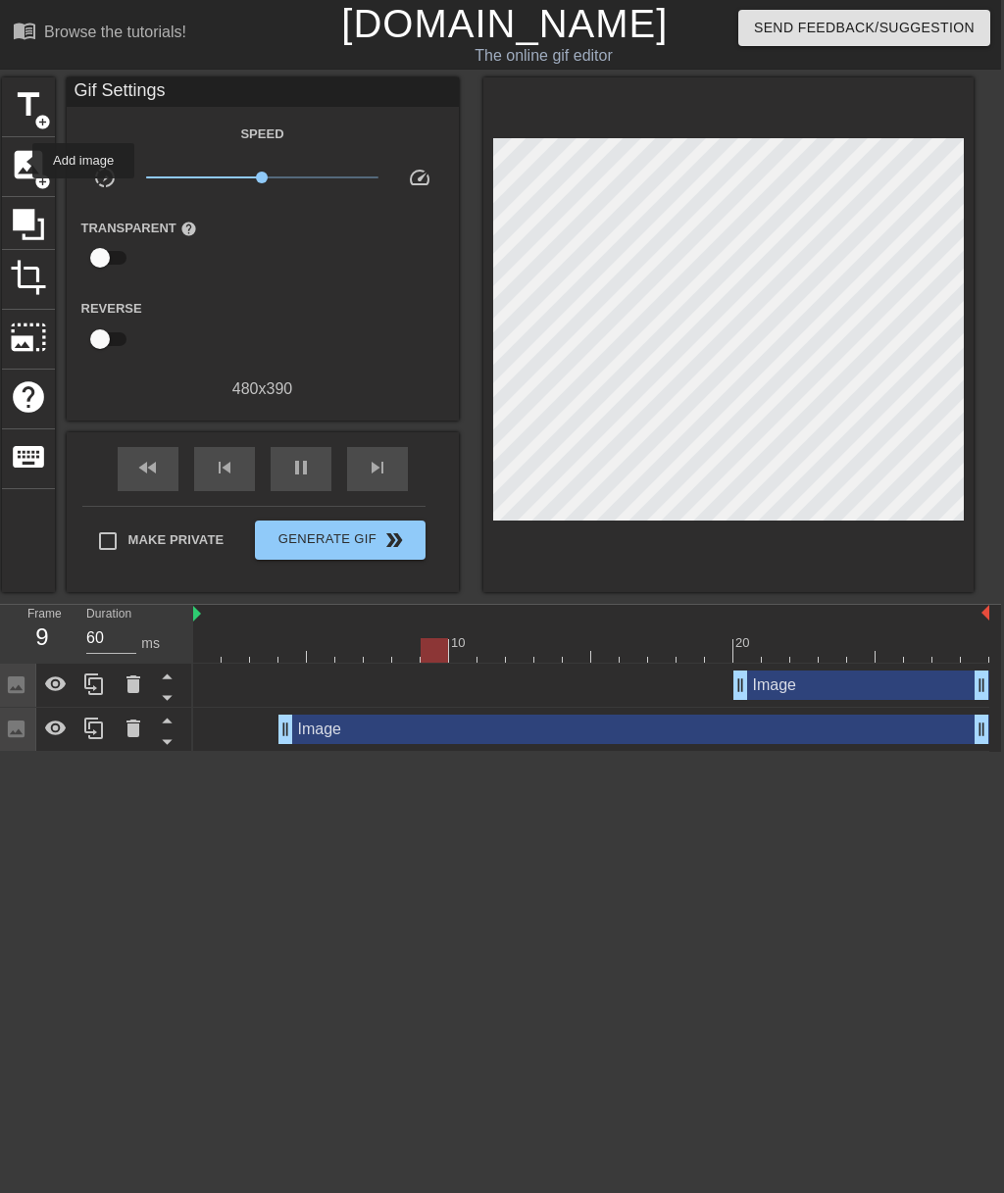
click at [16, 163] on span "image" at bounding box center [28, 164] width 37 height 37
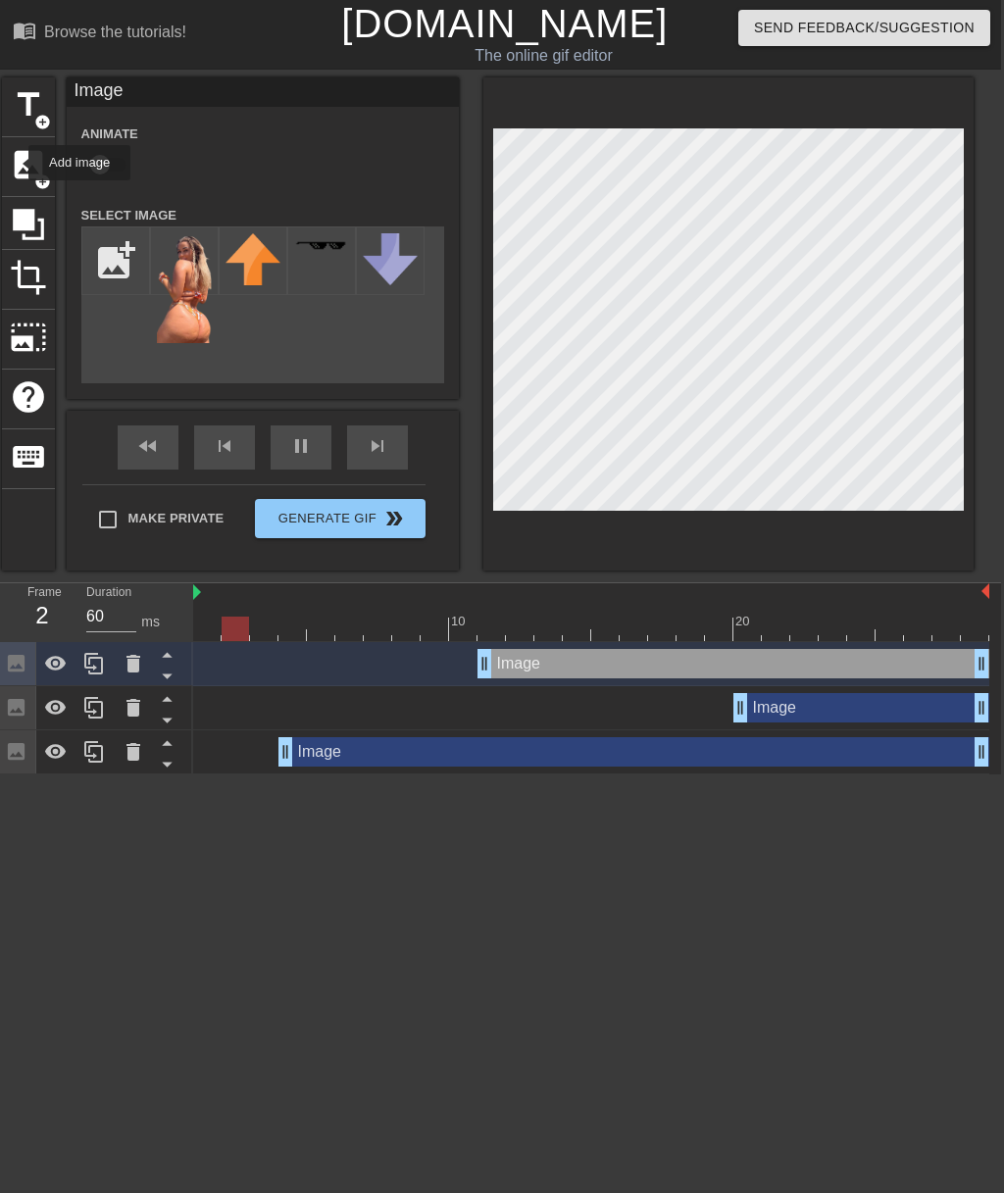
click at [111, 265] on input "file" at bounding box center [115, 260] width 67 height 67
type input "60"
type input "C:\fakepath\IMG_0452.jpeg"
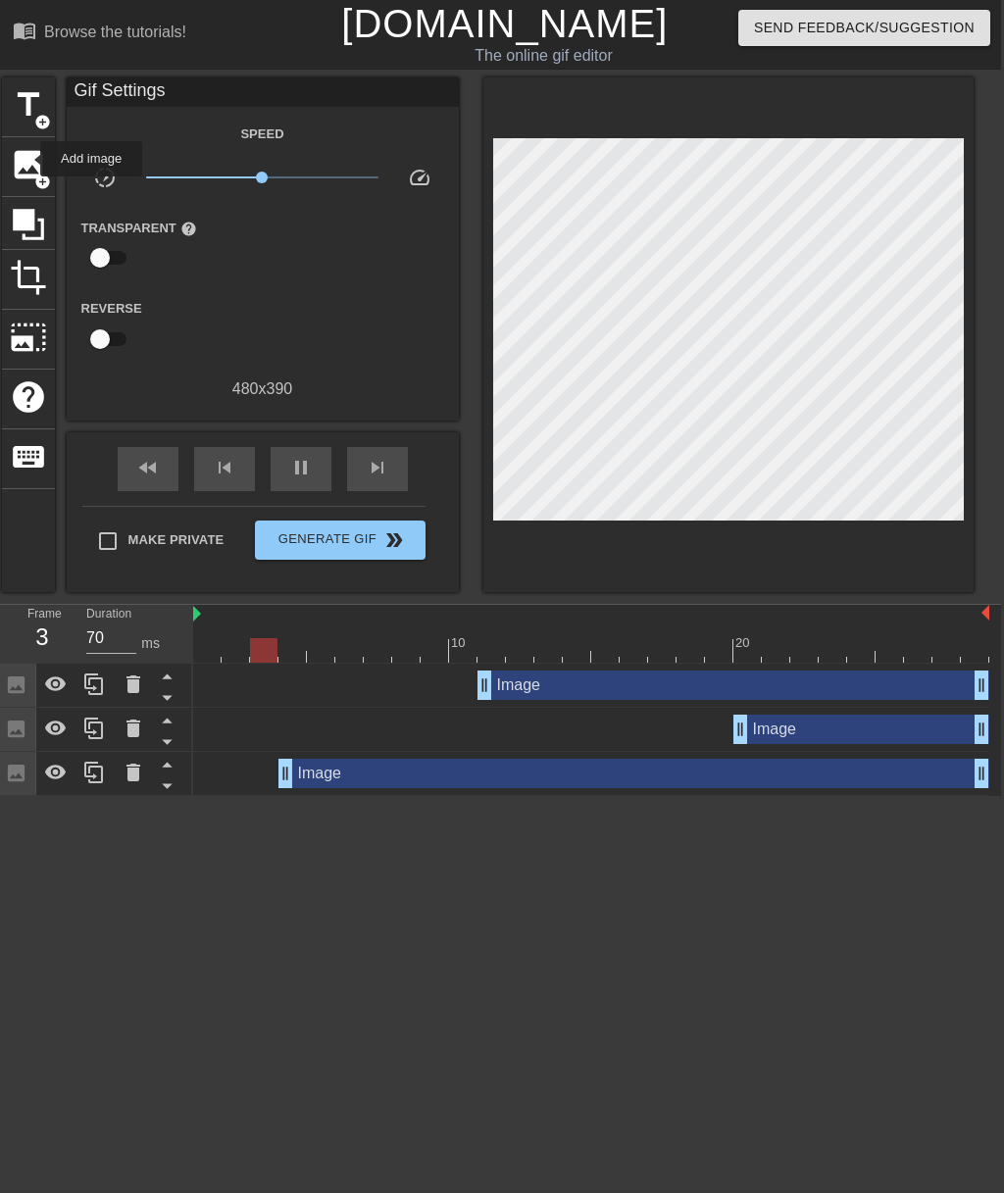
click at [27, 159] on span "image" at bounding box center [28, 164] width 37 height 37
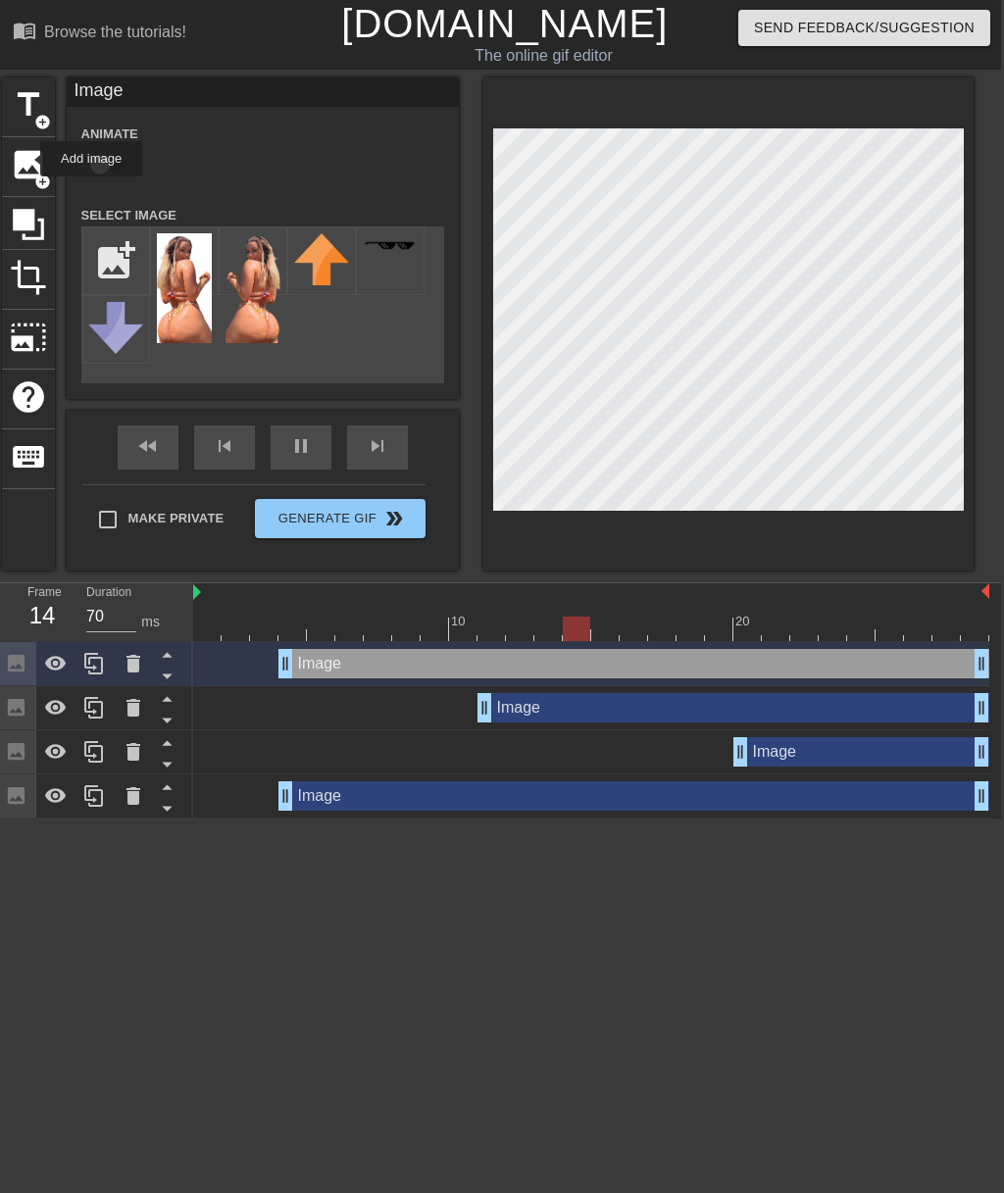
click at [186, 334] on img at bounding box center [184, 288] width 55 height 110
click at [271, 285] on img at bounding box center [252, 288] width 55 height 110
type input "70"
